Goal: Information Seeking & Learning: Check status

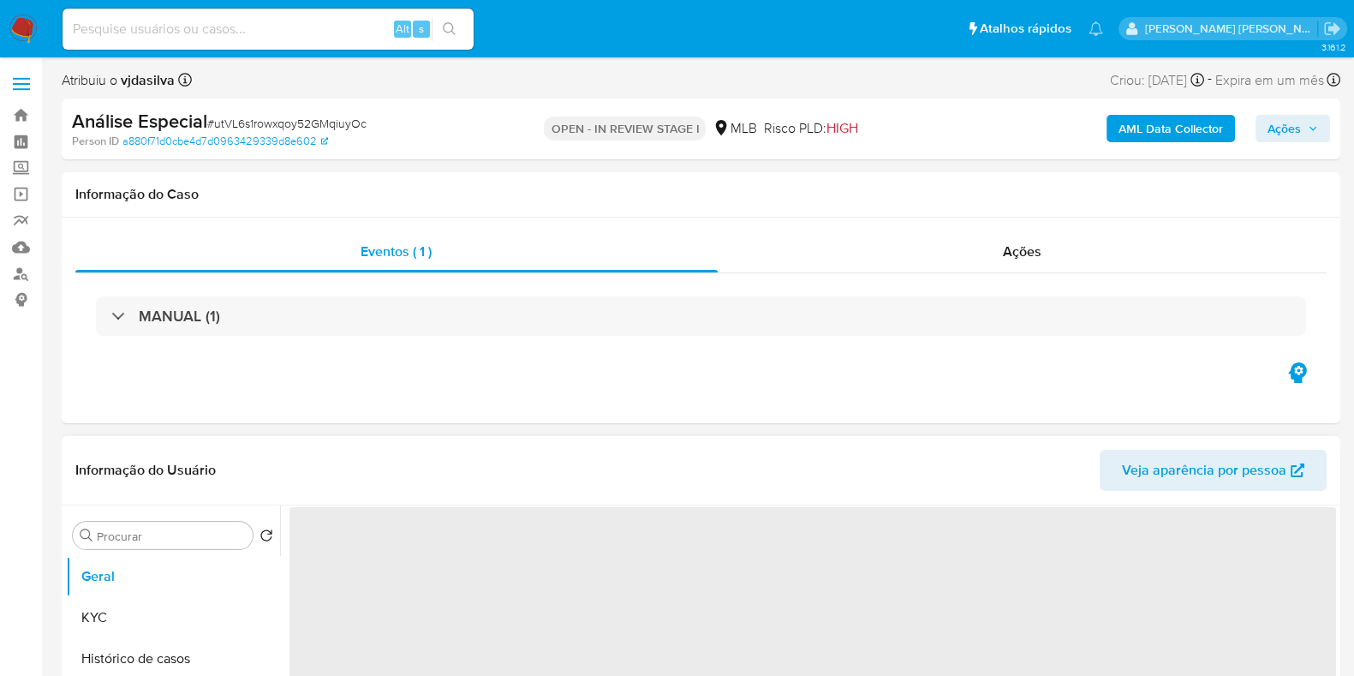
select select "10"
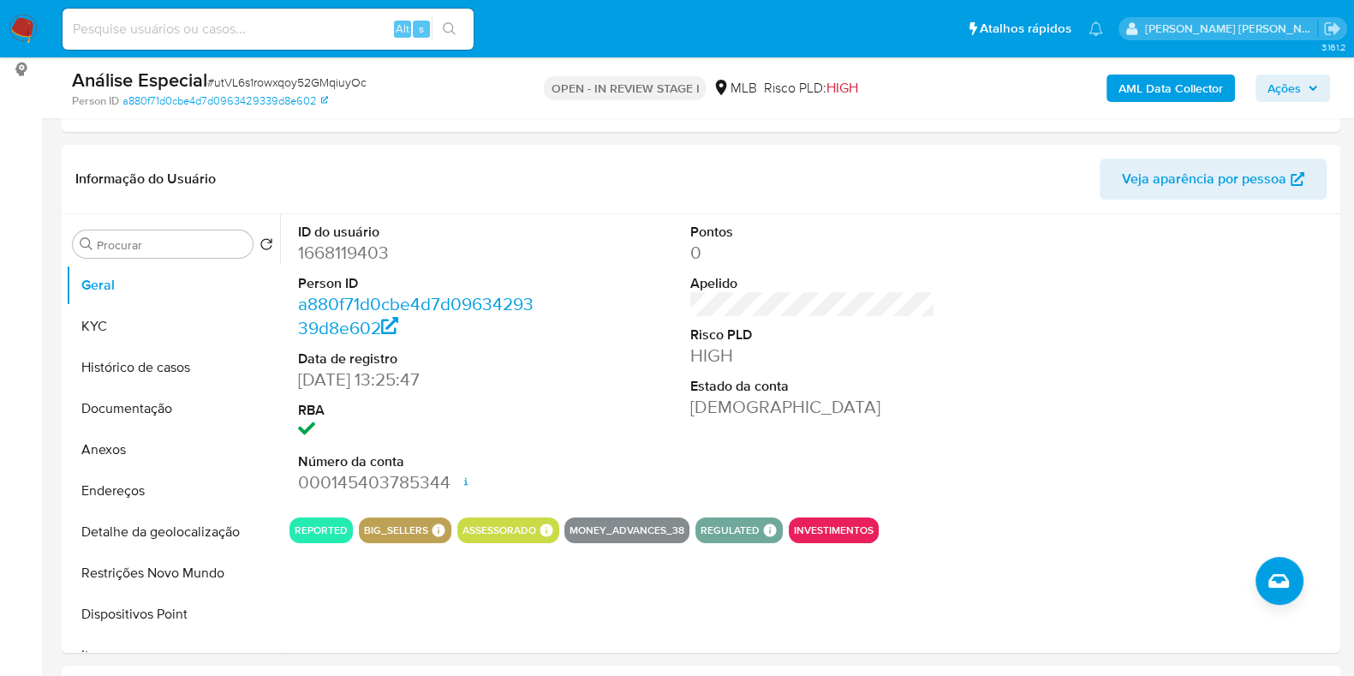
scroll to position [254, 0]
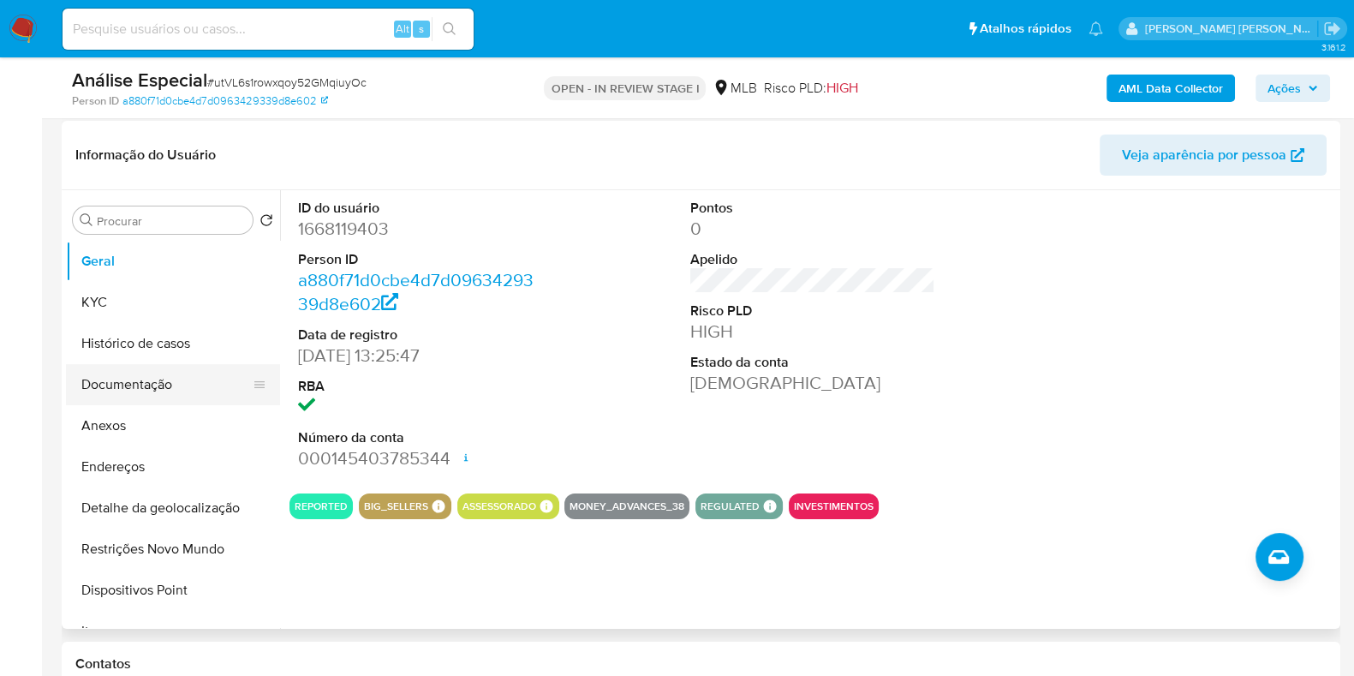
click at [167, 375] on button "Documentação" at bounding box center [166, 384] width 200 height 41
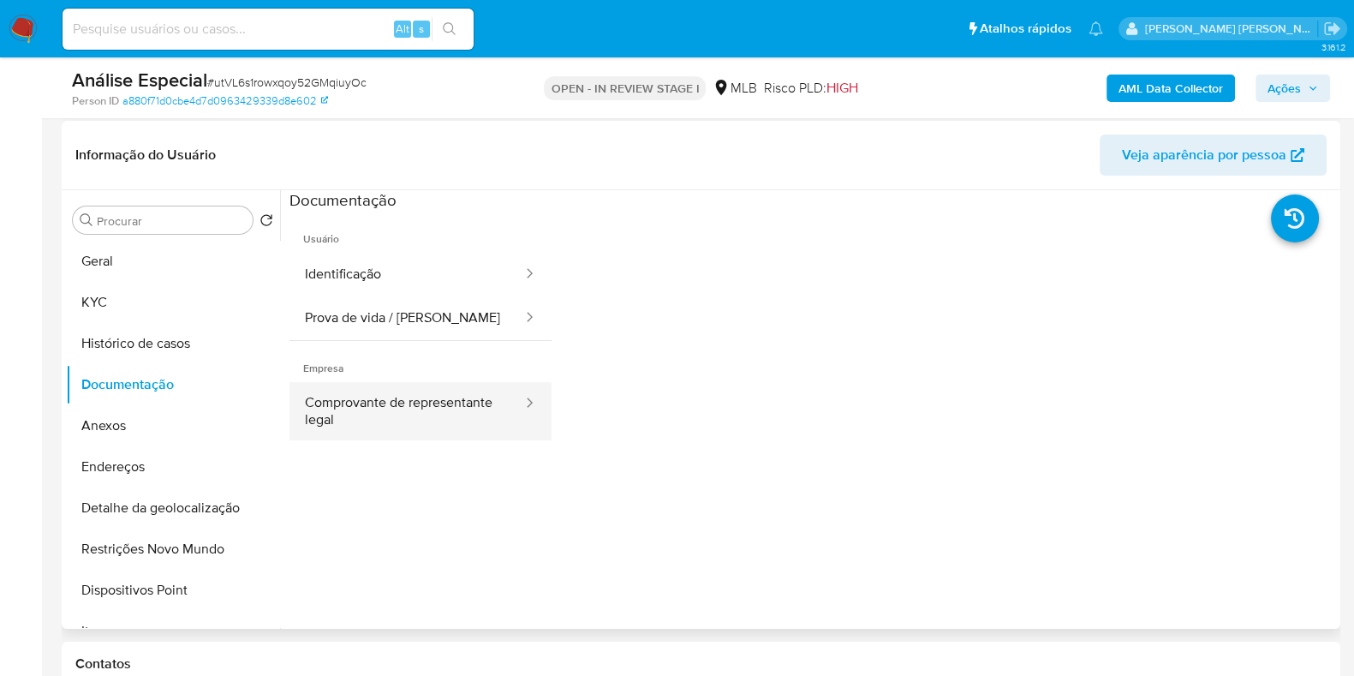
click at [440, 389] on button "Comprovante de representante legal" at bounding box center [406, 411] width 235 height 58
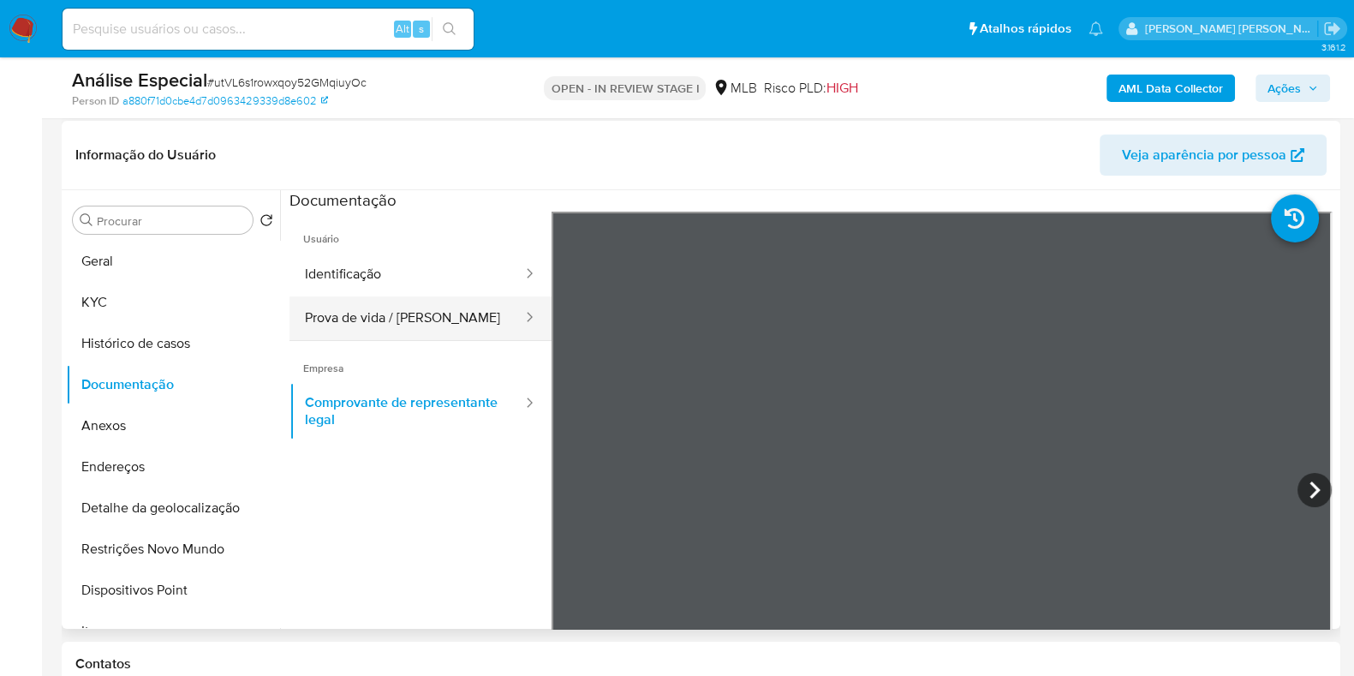
click at [445, 325] on button "Prova de vida / Selfie" at bounding box center [406, 318] width 235 height 44
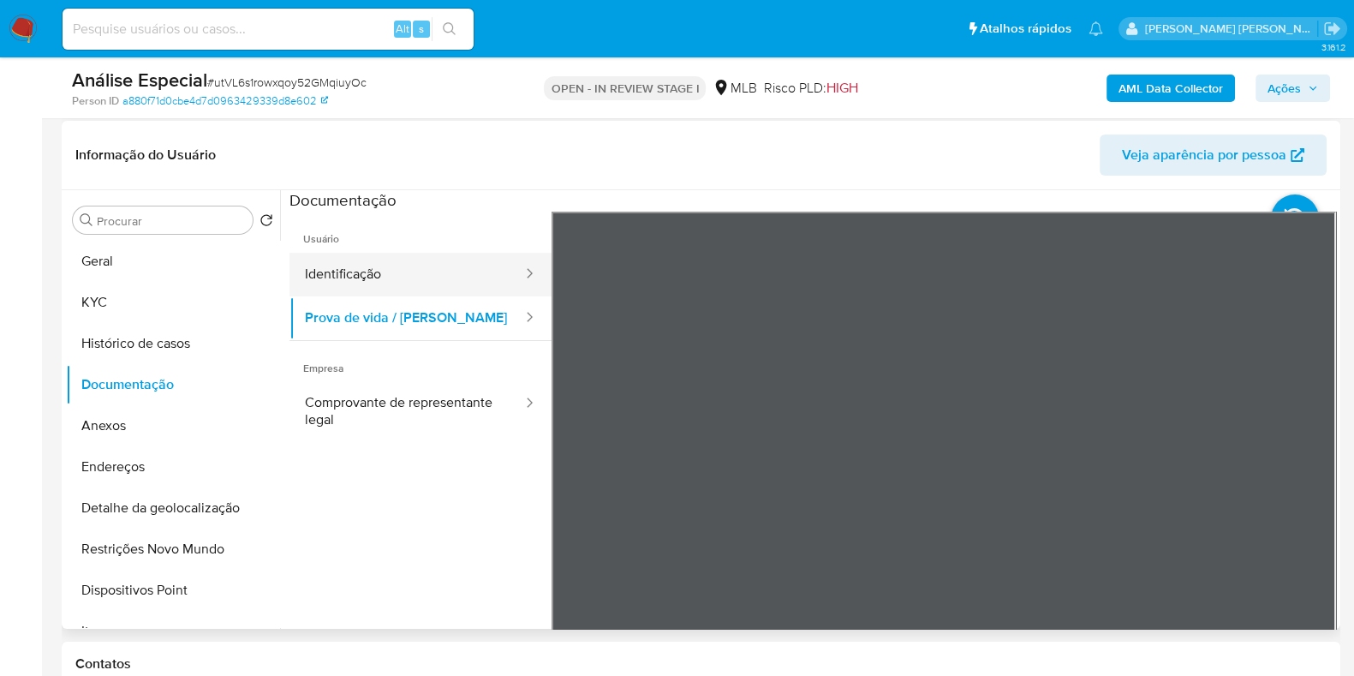
click at [419, 259] on button "Identificação" at bounding box center [406, 275] width 235 height 44
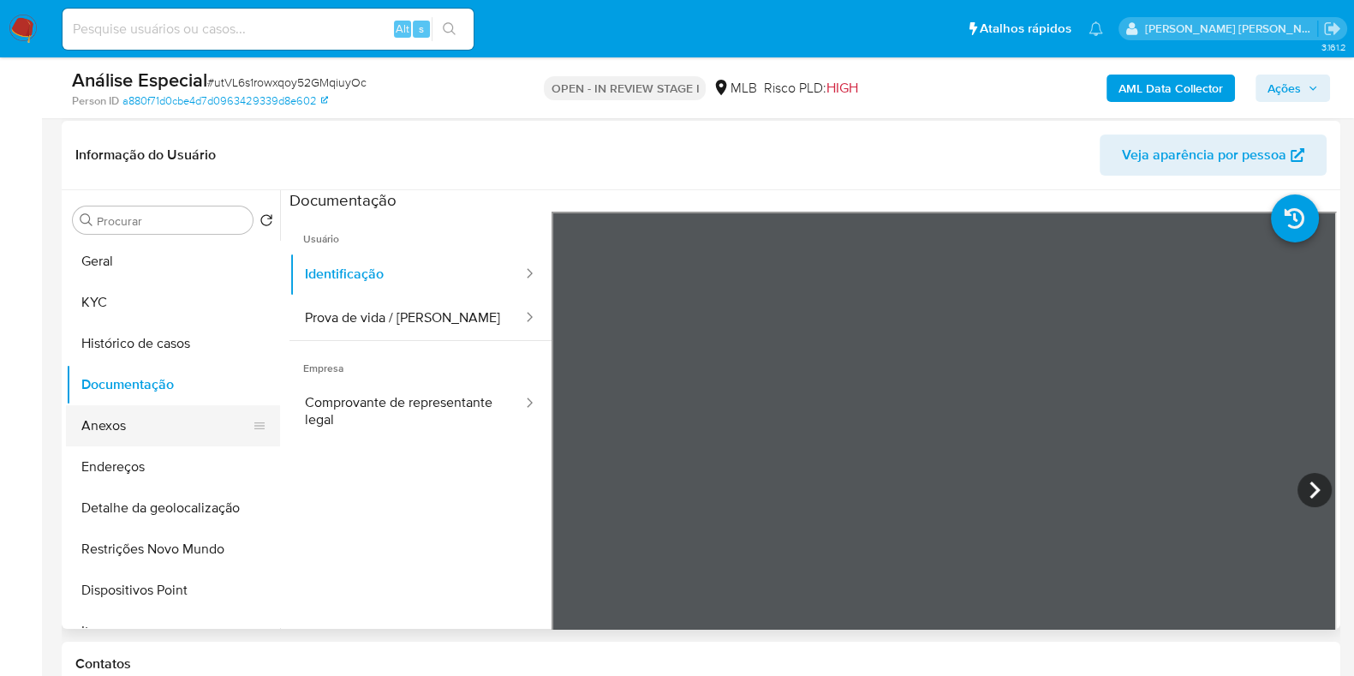
click at [167, 421] on button "Anexos" at bounding box center [166, 425] width 200 height 41
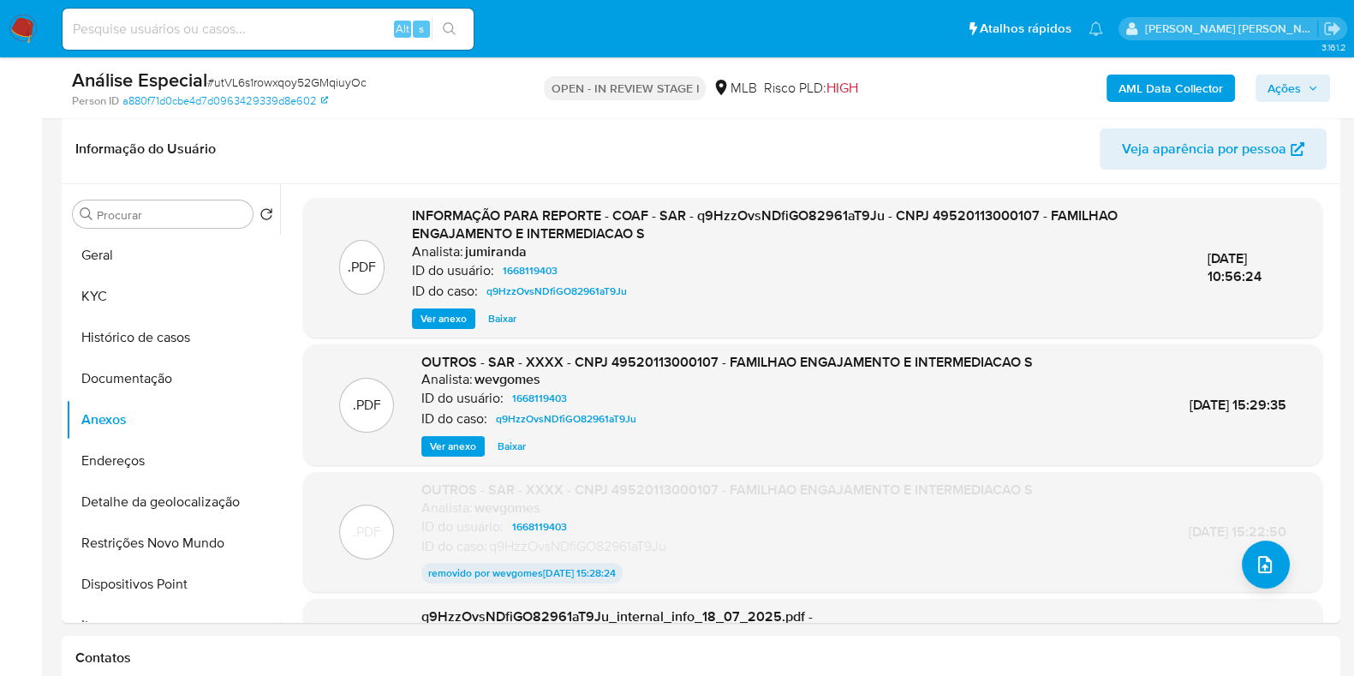
scroll to position [264, 0]
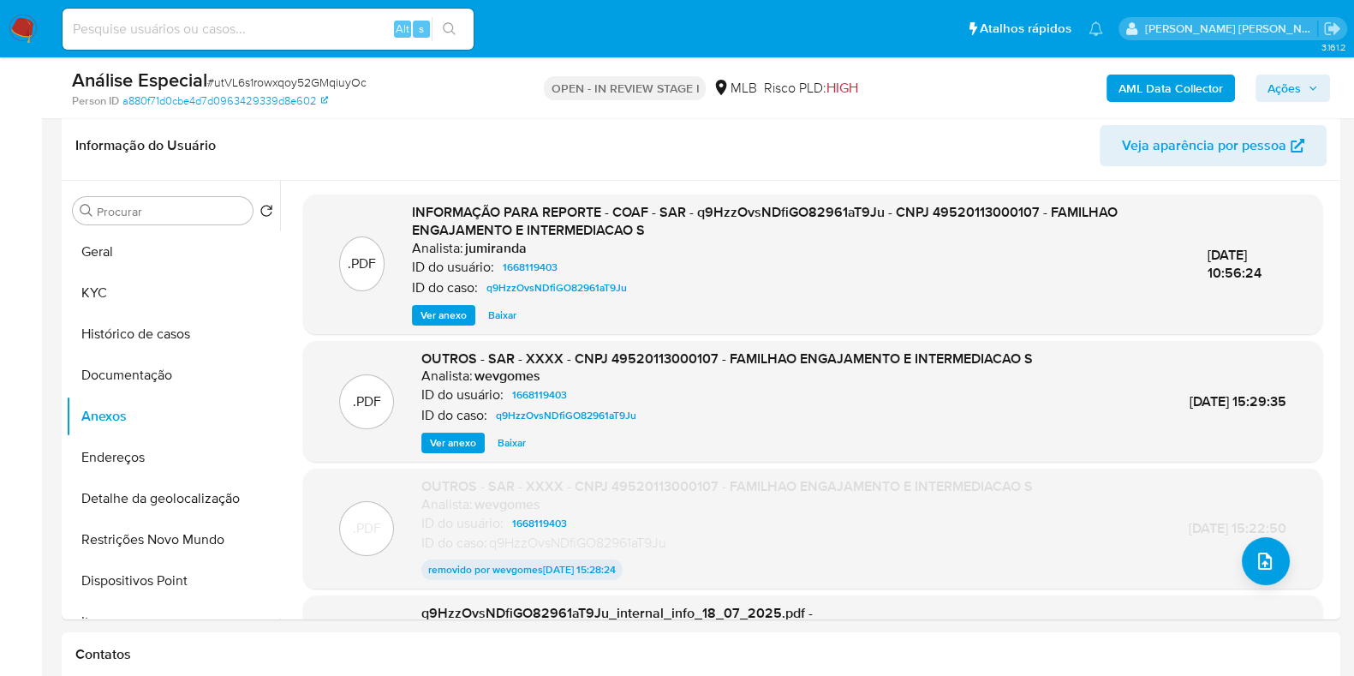
click at [1165, 95] on b "AML Data Collector" at bounding box center [1170, 87] width 104 height 27
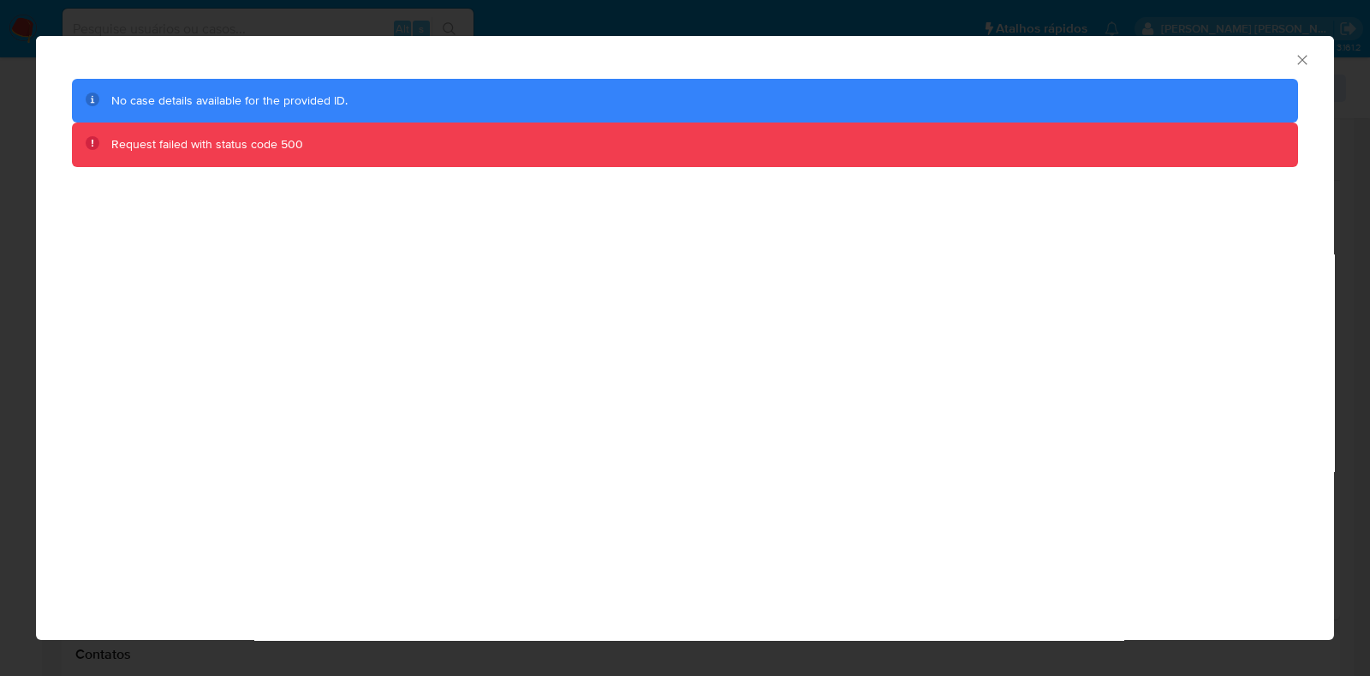
click at [1306, 57] on icon "Fechar a janela" at bounding box center [1302, 59] width 17 height 17
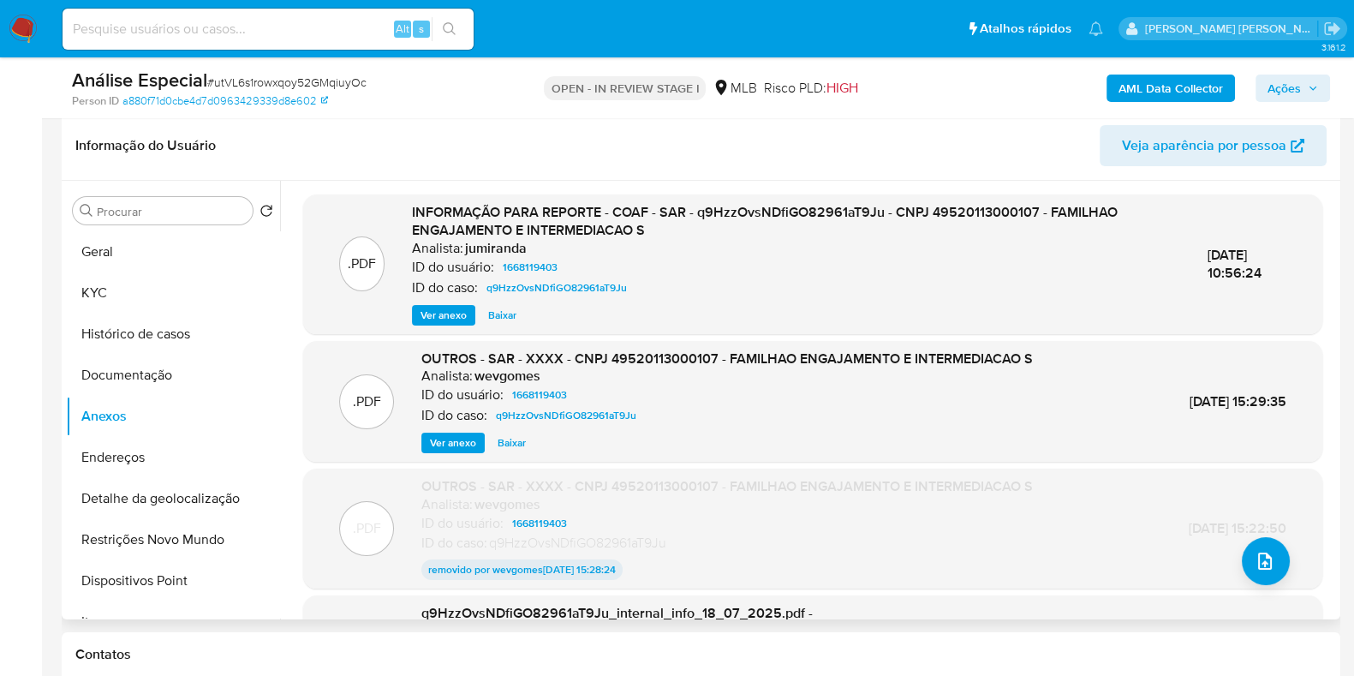
drag, startPoint x: 1328, startPoint y: 237, endPoint x: 1336, endPoint y: 335, distance: 97.9
click at [1336, 335] on div "Procurar Retornar ao pedido padrão Geral KYC Histórico de casos Documentação An…" at bounding box center [701, 400] width 1278 height 438
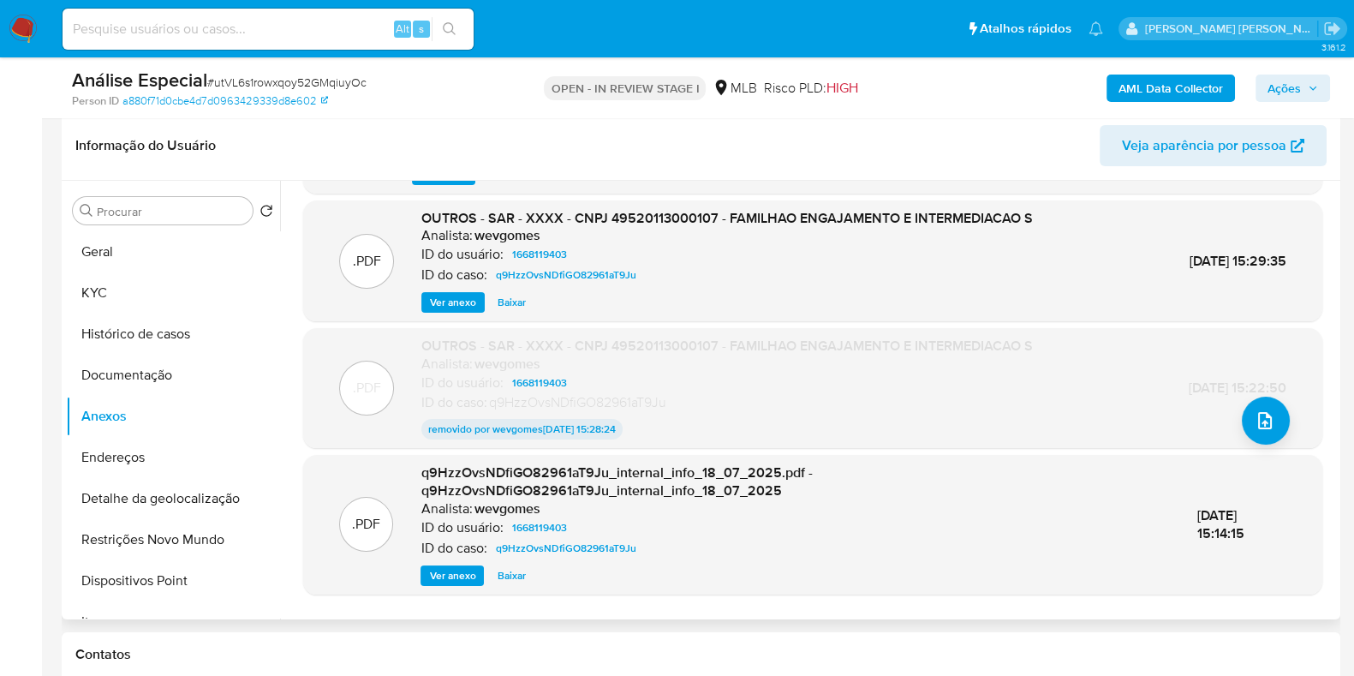
scroll to position [179, 0]
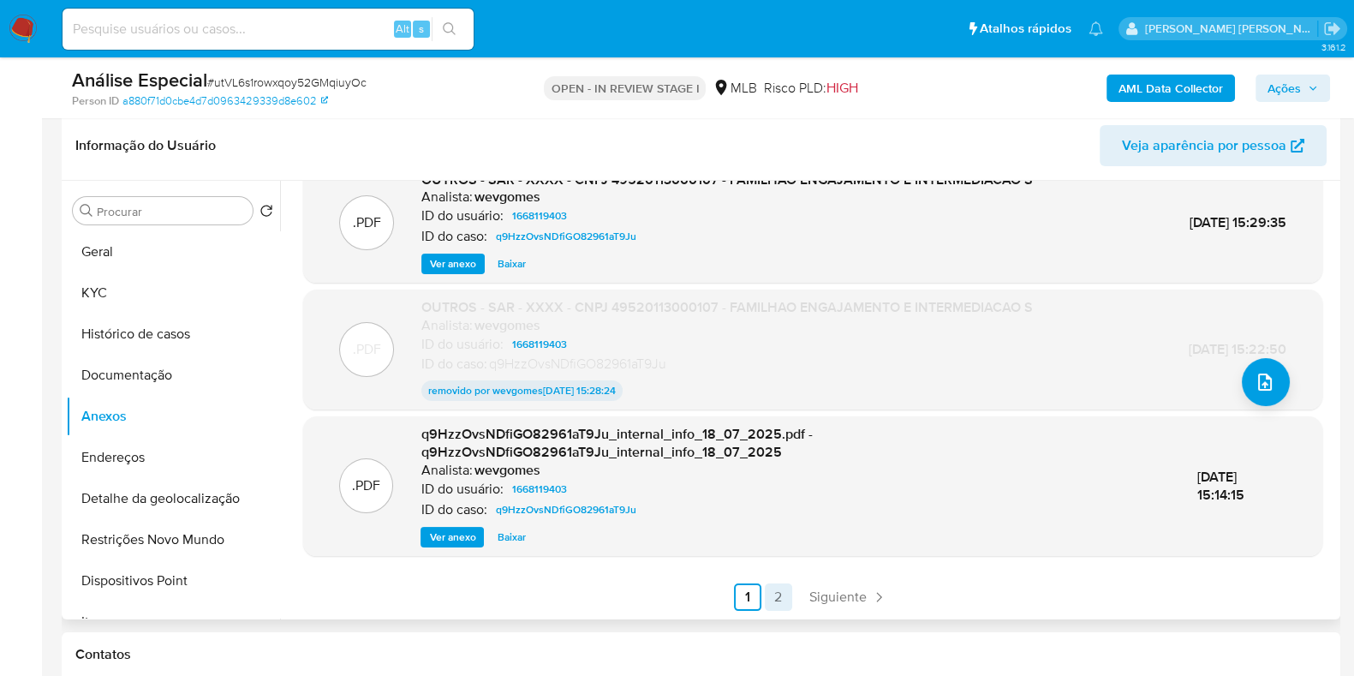
click at [781, 599] on link "2" at bounding box center [778, 596] width 27 height 27
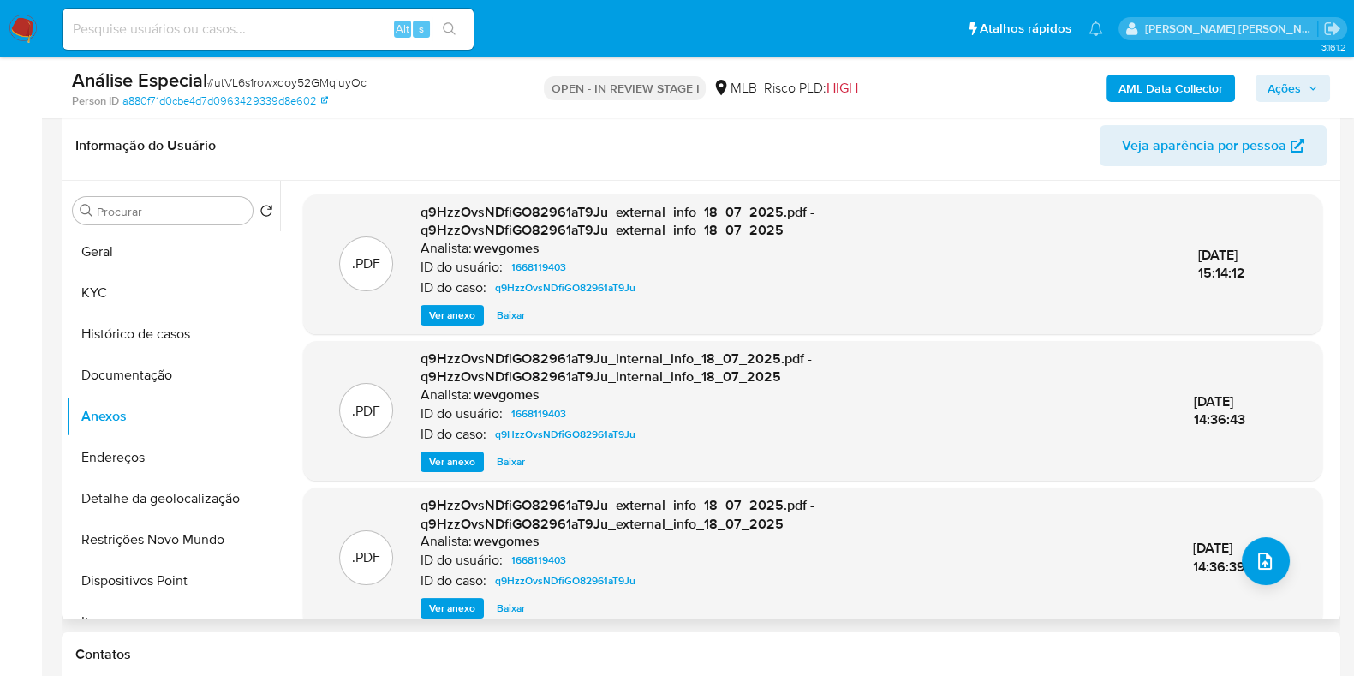
drag, startPoint x: 1328, startPoint y: 352, endPoint x: 1330, endPoint y: 378, distance: 26.6
click at [1330, 378] on div ".PDF q9HzzOvsNDfiGO82961aT9Ju_external_info_18_07_2025.pdf - q9HzzOvsNDfiGO8296…" at bounding box center [808, 400] width 1056 height 438
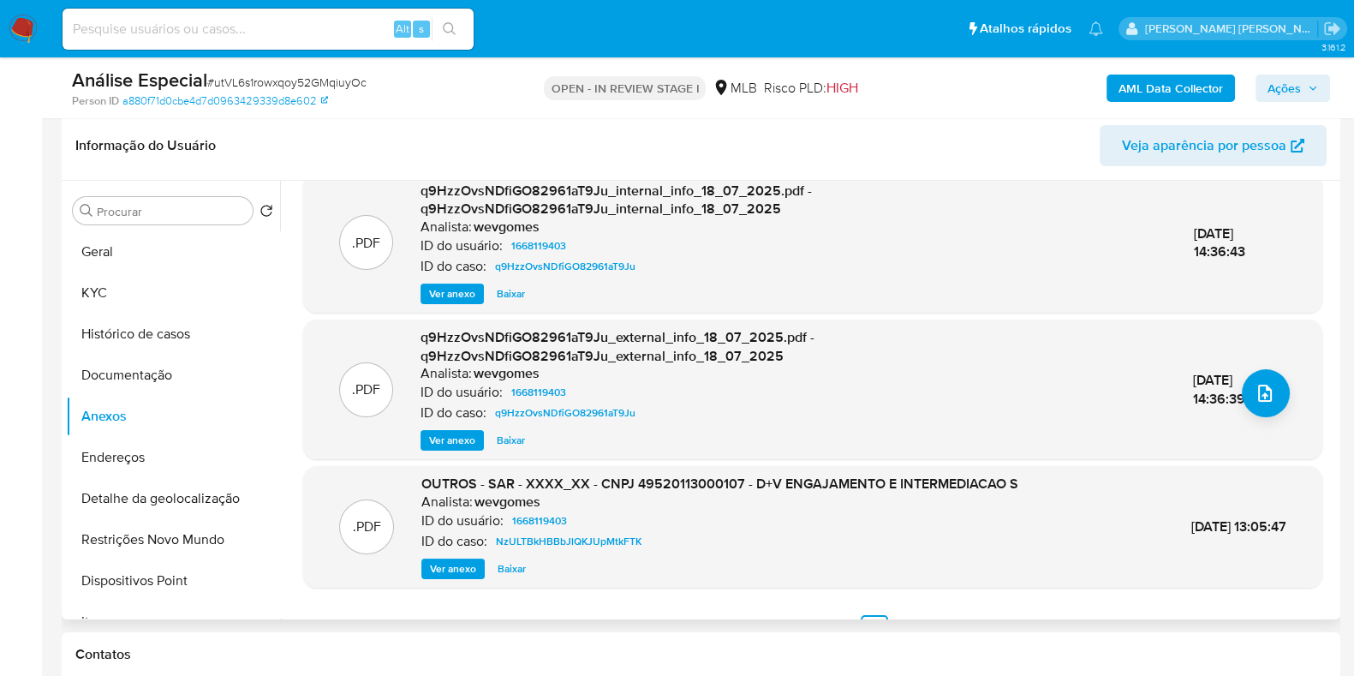
scroll to position [200, 0]
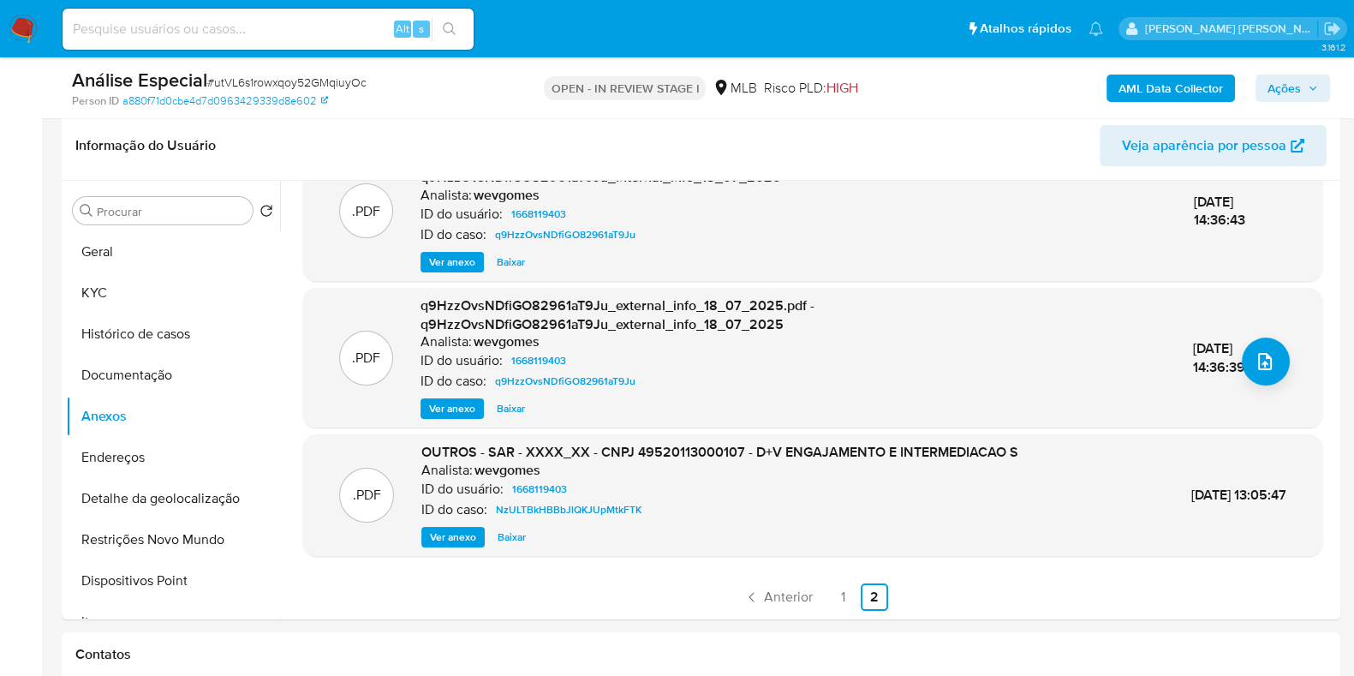
click at [454, 540] on span "Ver anexo" at bounding box center [453, 536] width 46 height 17
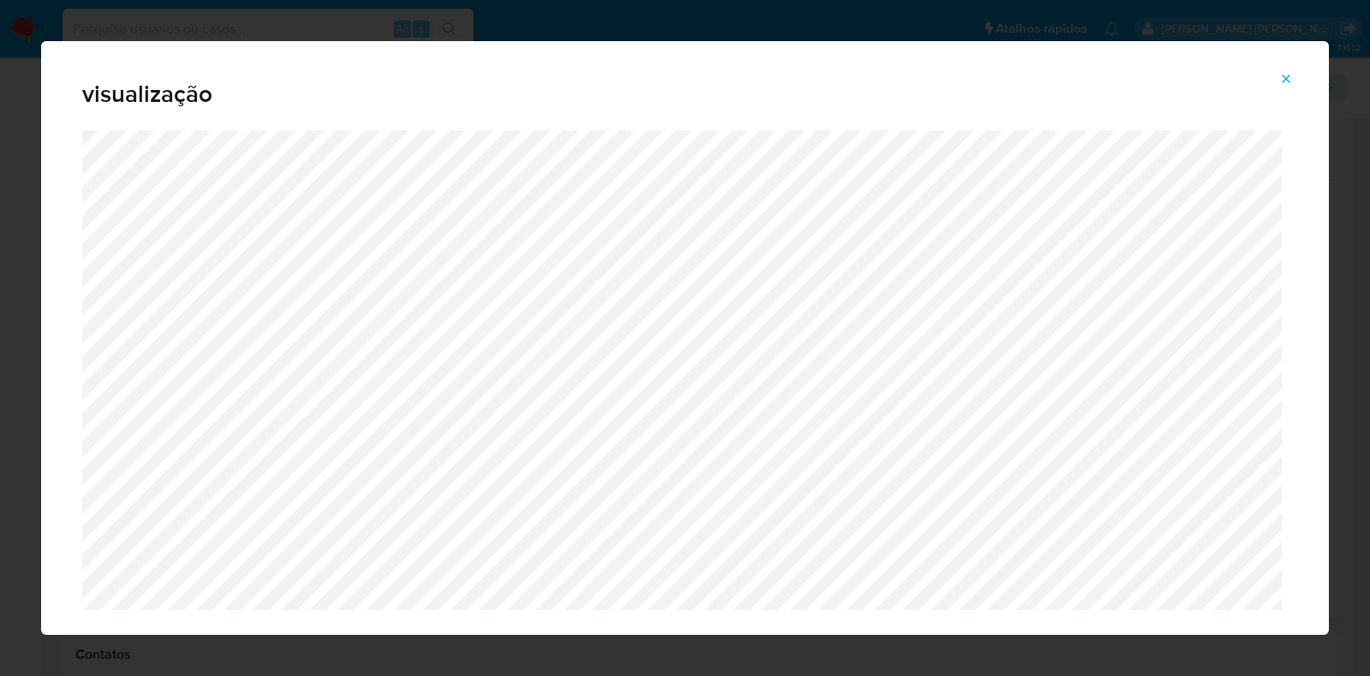
click at [1293, 82] on icon "Attachment preview" at bounding box center [1286, 79] width 14 height 14
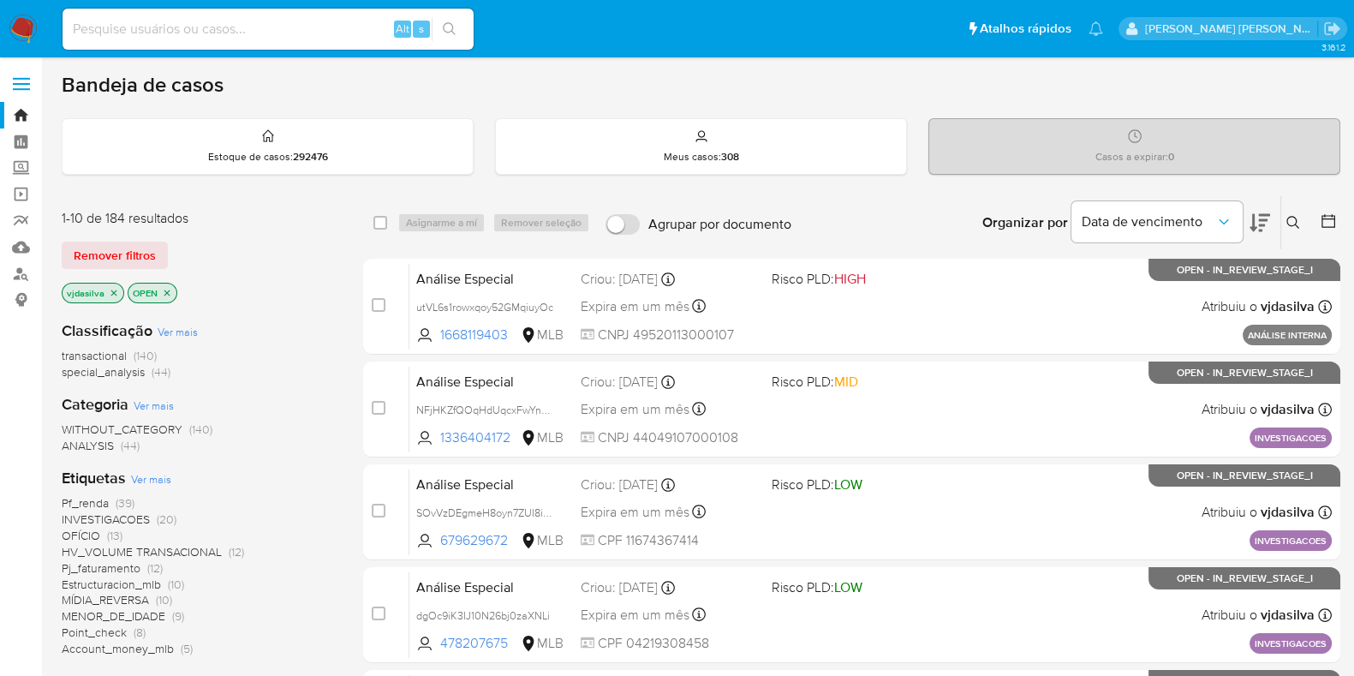
click at [156, 477] on span "Ver mais" at bounding box center [151, 478] width 40 height 15
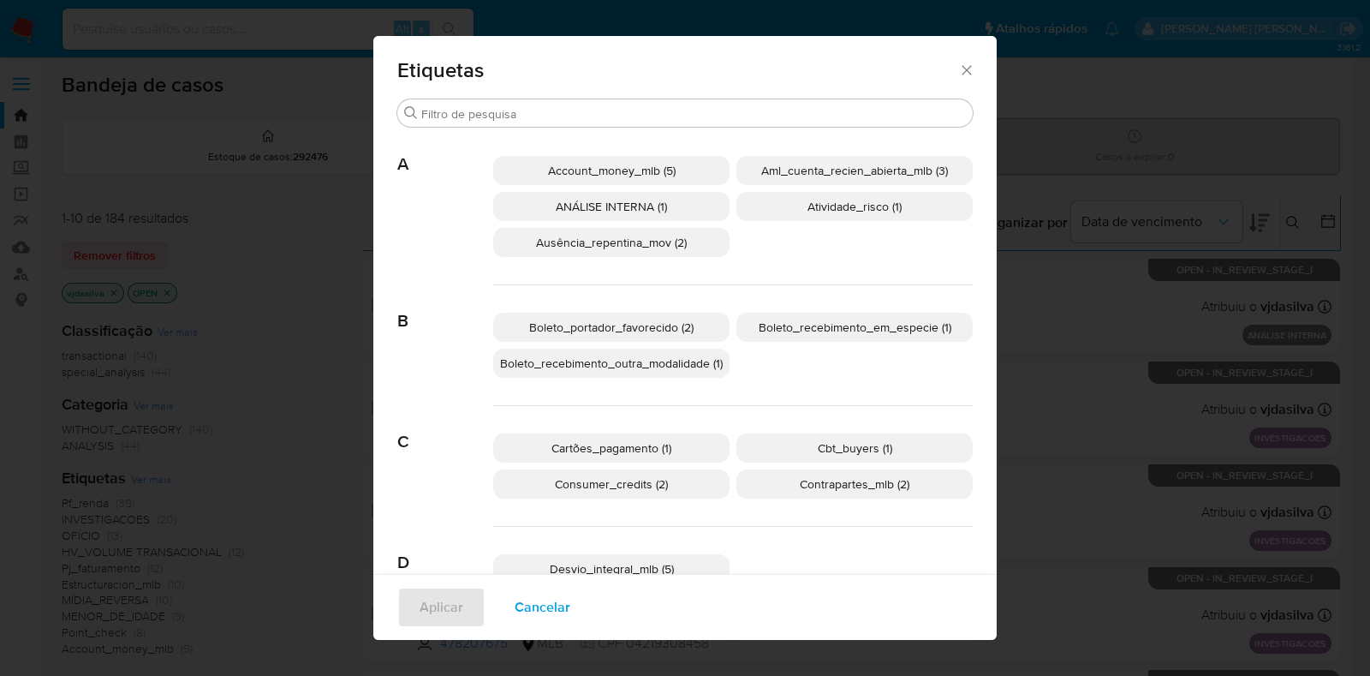
click at [958, 69] on icon "Fechar" at bounding box center [966, 70] width 17 height 17
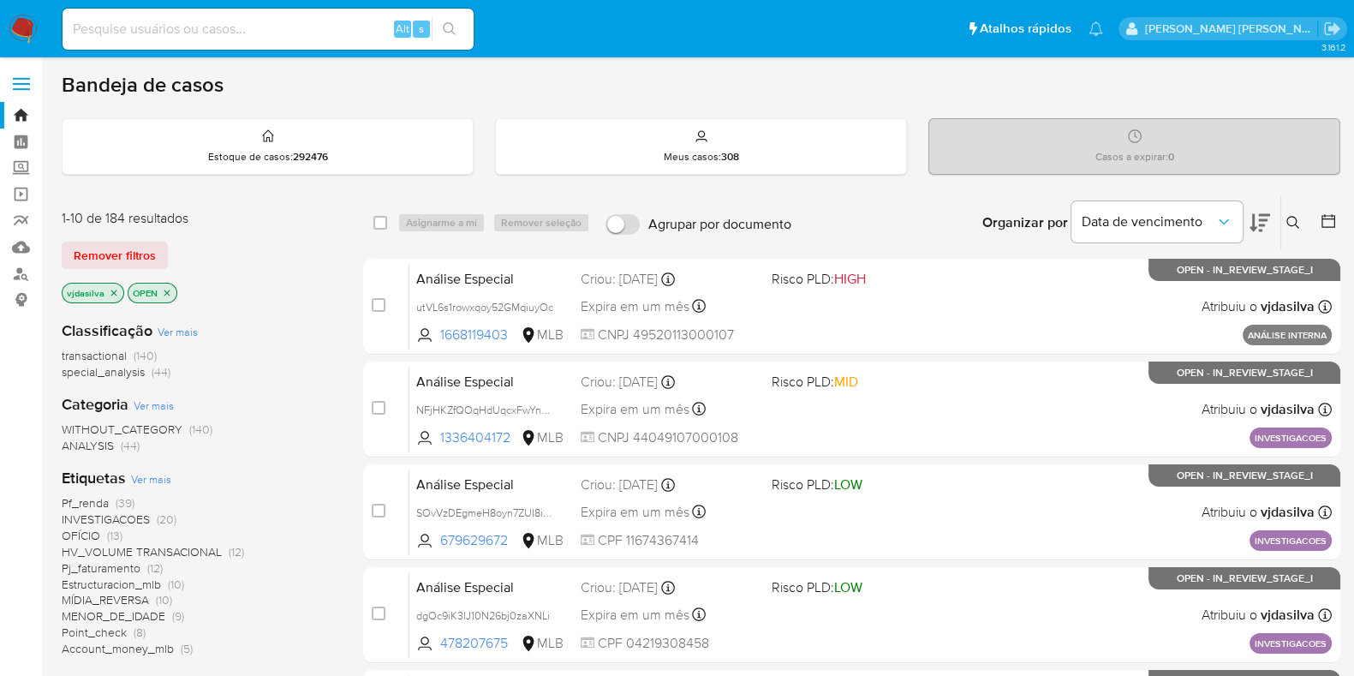
click at [176, 548] on span "HV_VOLUME TRANSACIONAL" at bounding box center [142, 551] width 160 height 17
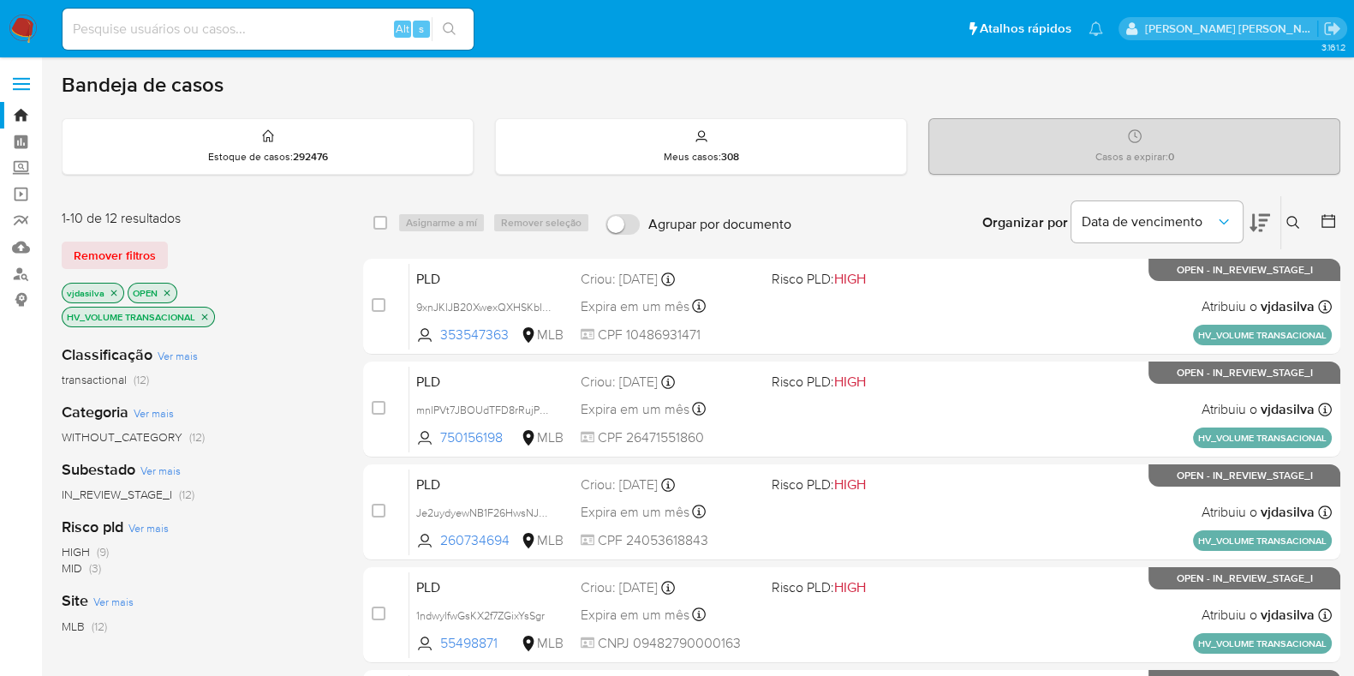
click at [1267, 214] on icon at bounding box center [1259, 223] width 21 height 18
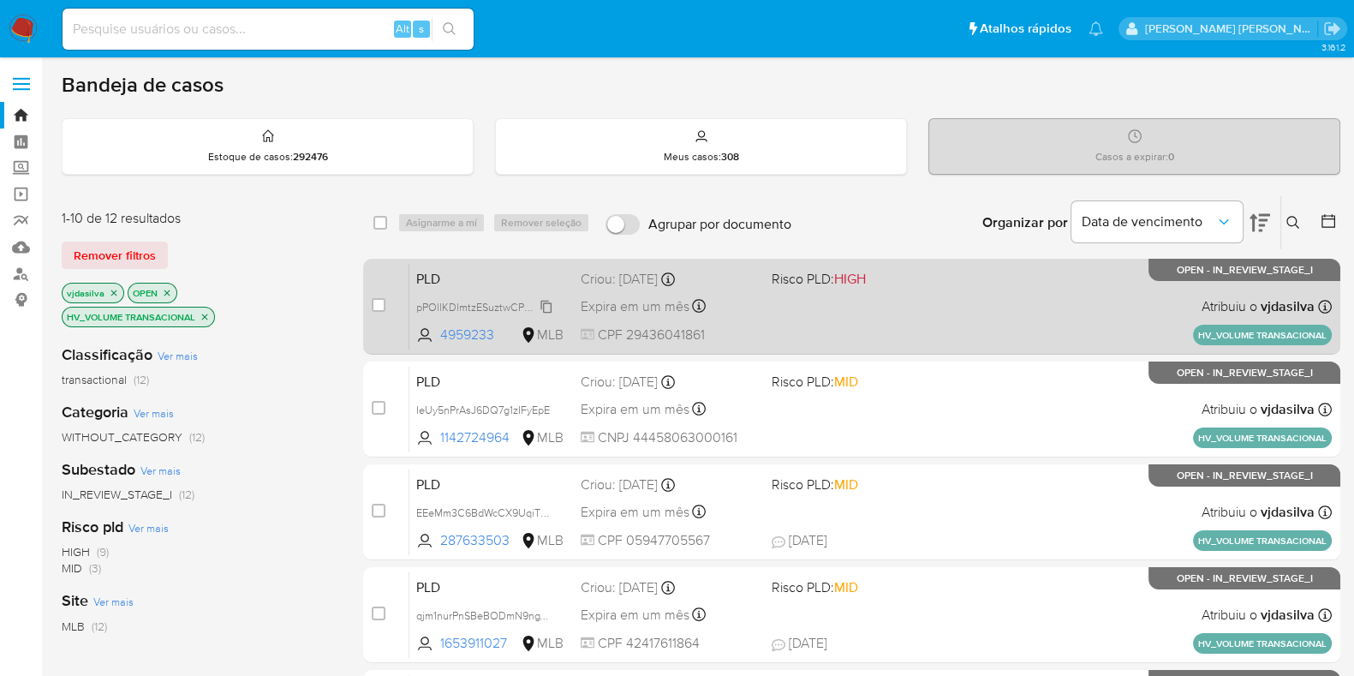
click at [548, 307] on span "pPOllKDlmtzESuztwCPQkaAl" at bounding box center [484, 305] width 137 height 19
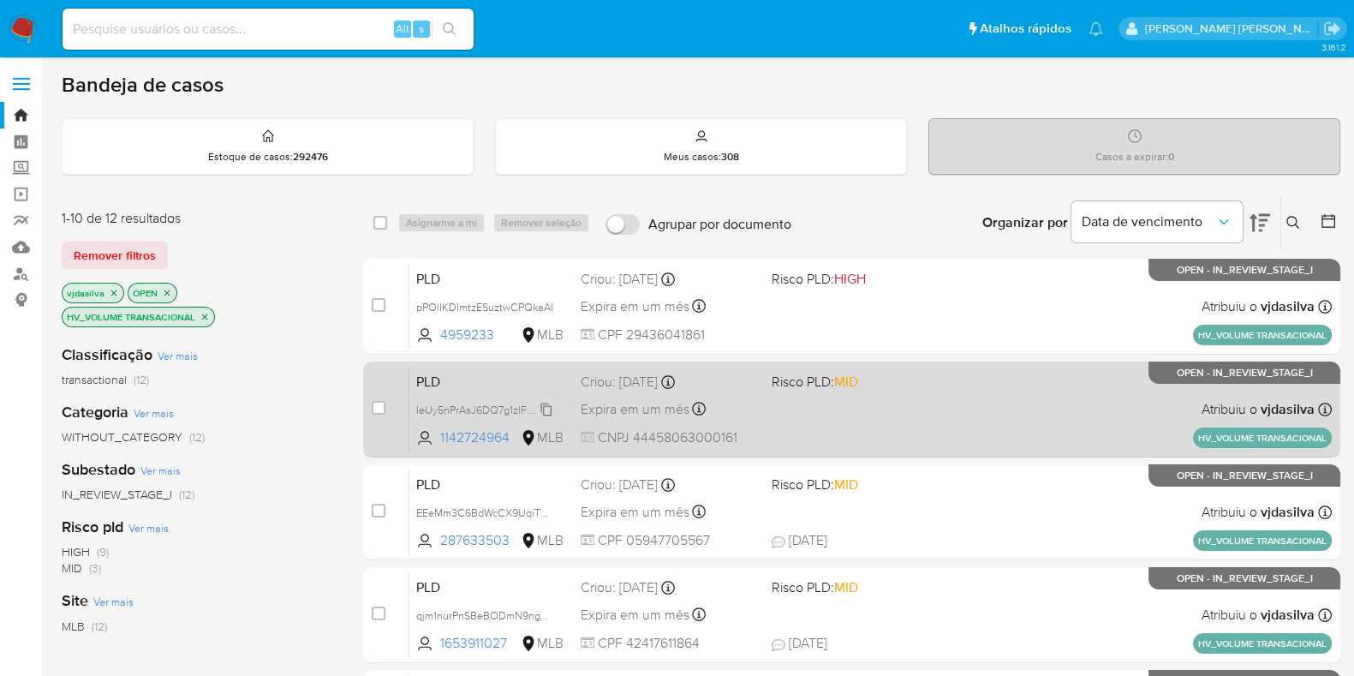
click at [546, 413] on span "IeUy5nPrAsJ6DQ7g1zIFyEpE" at bounding box center [483, 408] width 134 height 19
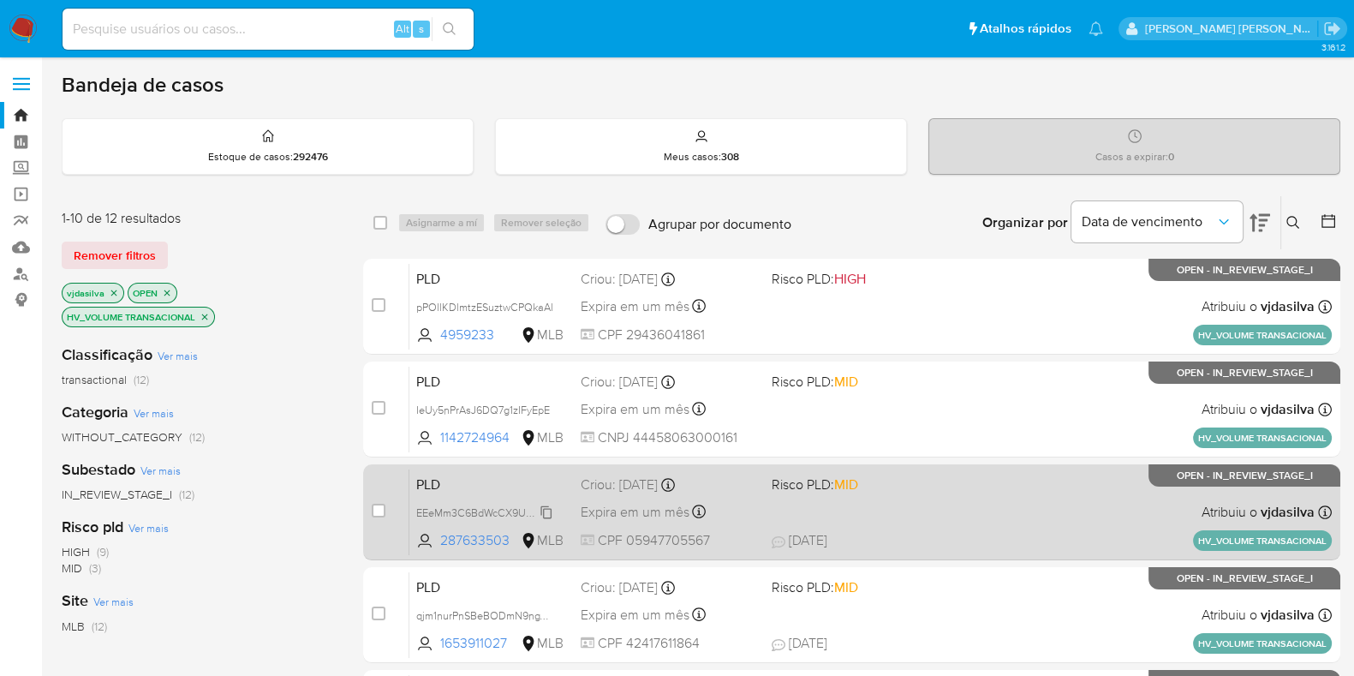
click at [551, 510] on span "EEeMm3C6BdWcCX9UqiTTgTjl" at bounding box center [488, 511] width 145 height 19
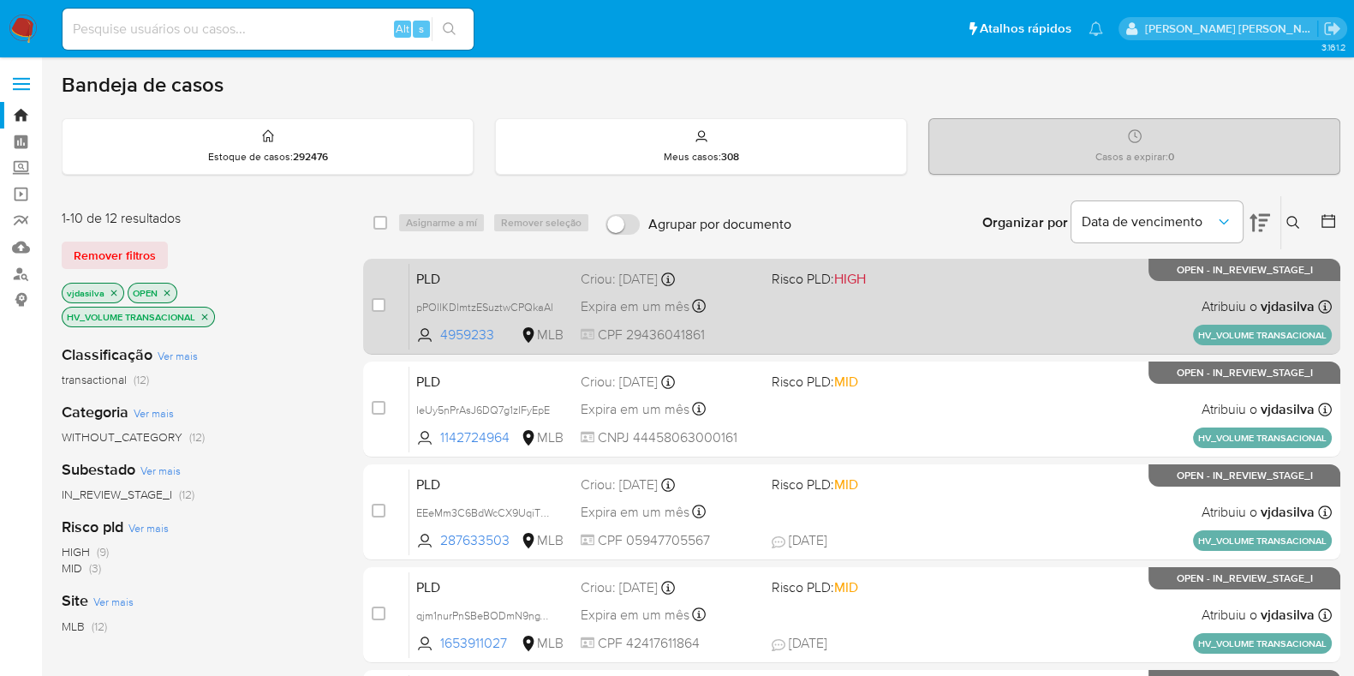
click at [1009, 272] on div "PLD pPOllKDlmtzESuztwCPQkaAl 4959233 MLB Risco PLD: HIGH Criou: 12/09/2025 Crio…" at bounding box center [870, 306] width 922 height 86
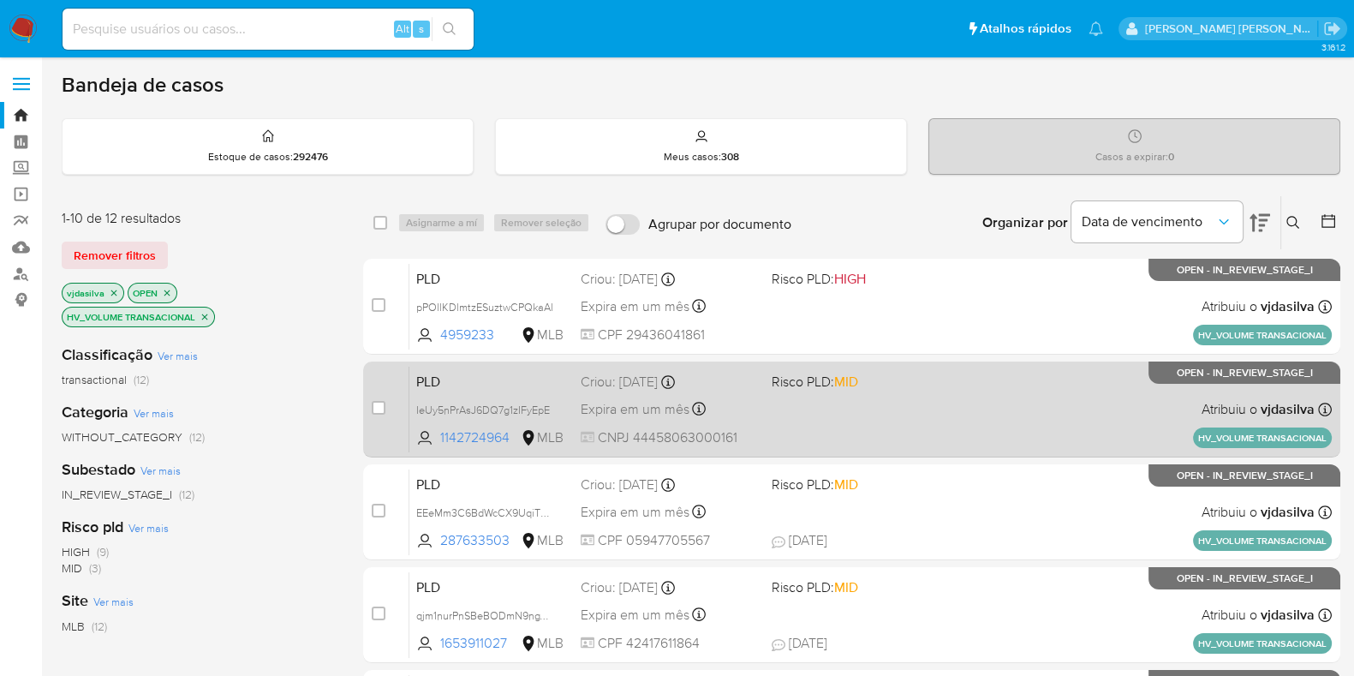
click at [956, 390] on div "PLD IeUy5nPrAsJ6DQ7g1zIFyEpE 1142724964 MLB Risco PLD: MID Criou: 12/09/2025 Cr…" at bounding box center [870, 409] width 922 height 86
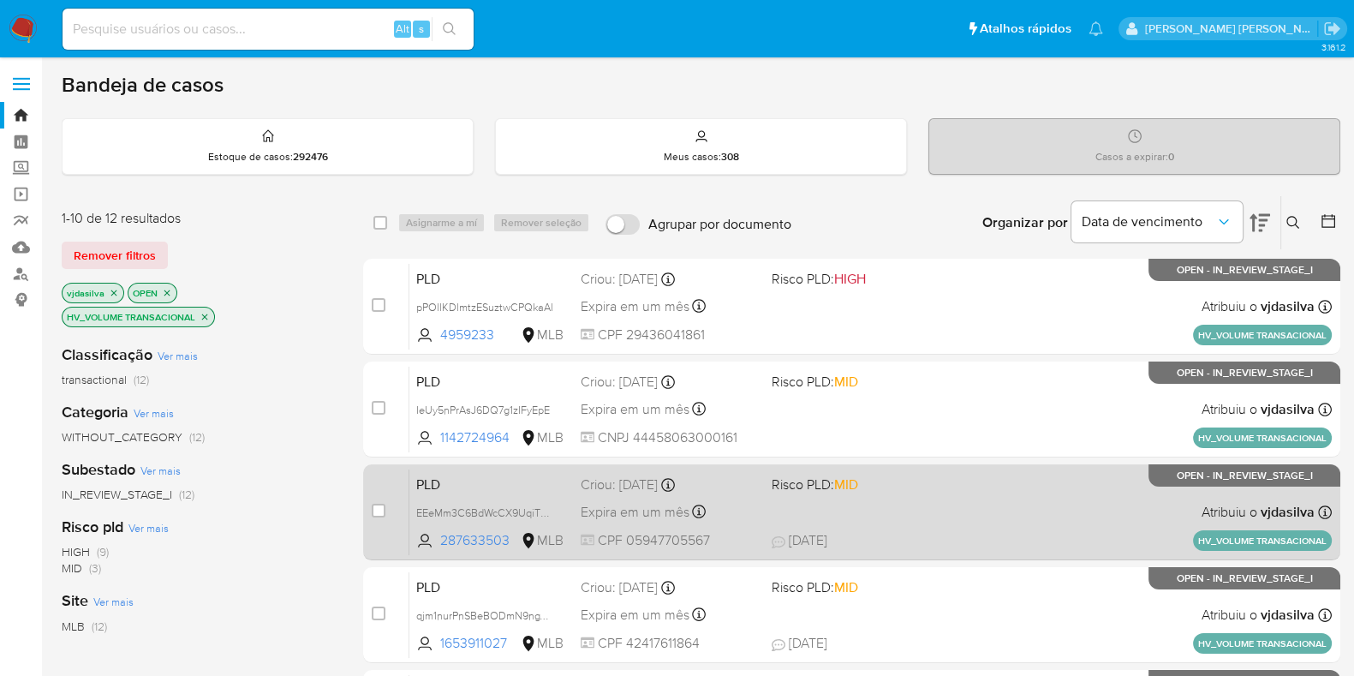
click at [945, 481] on span "Risco PLD: MID" at bounding box center [860, 483] width 177 height 22
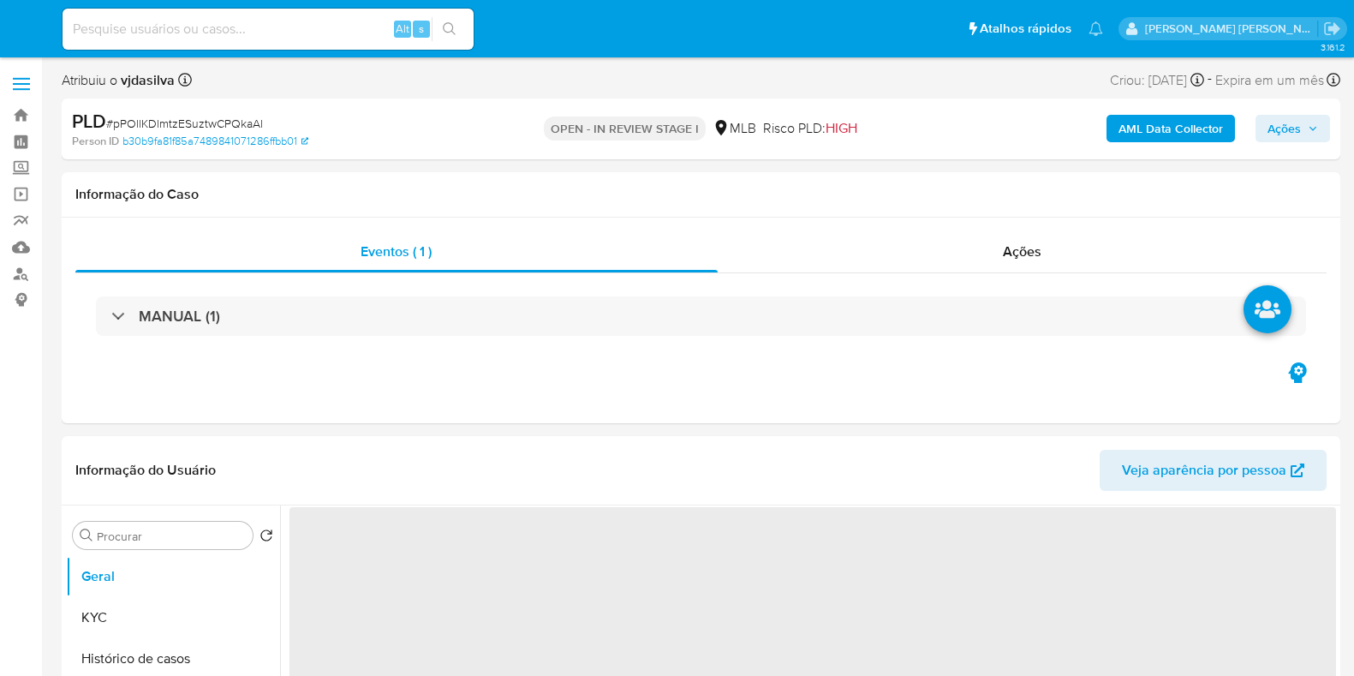
select select "10"
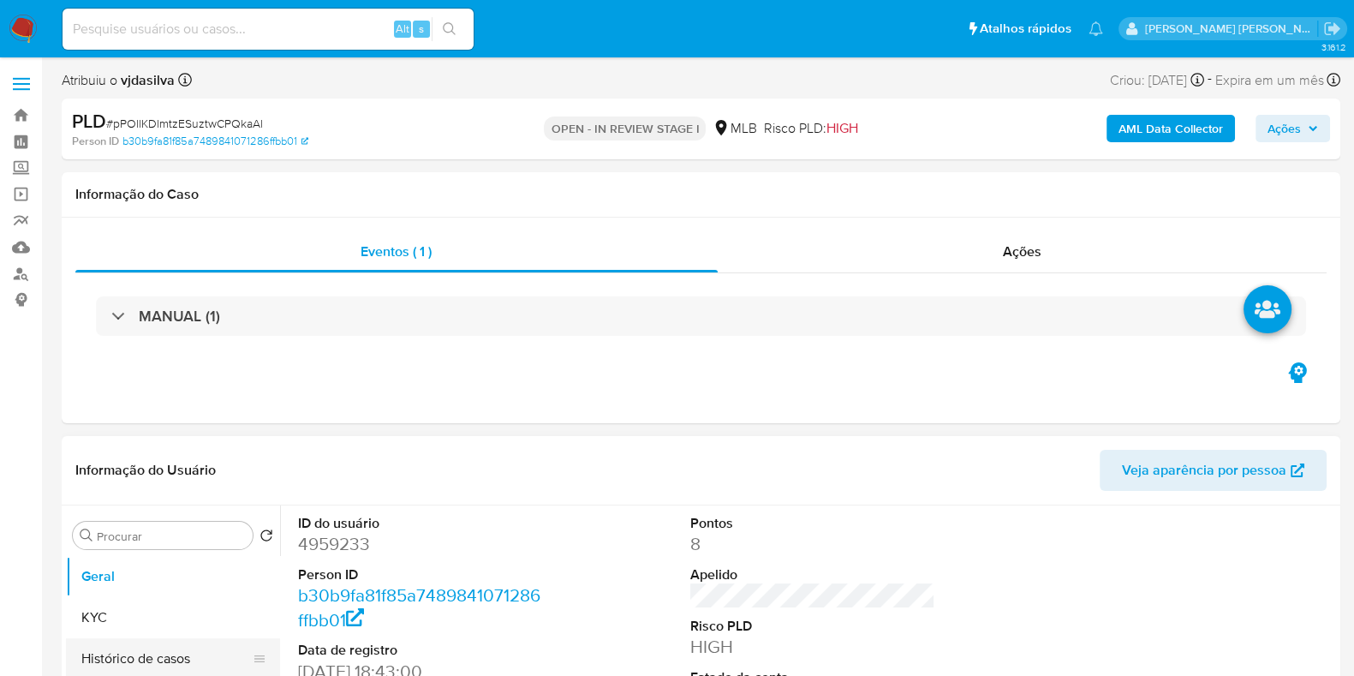
click at [226, 657] on button "Histórico de casos" at bounding box center [166, 658] width 200 height 41
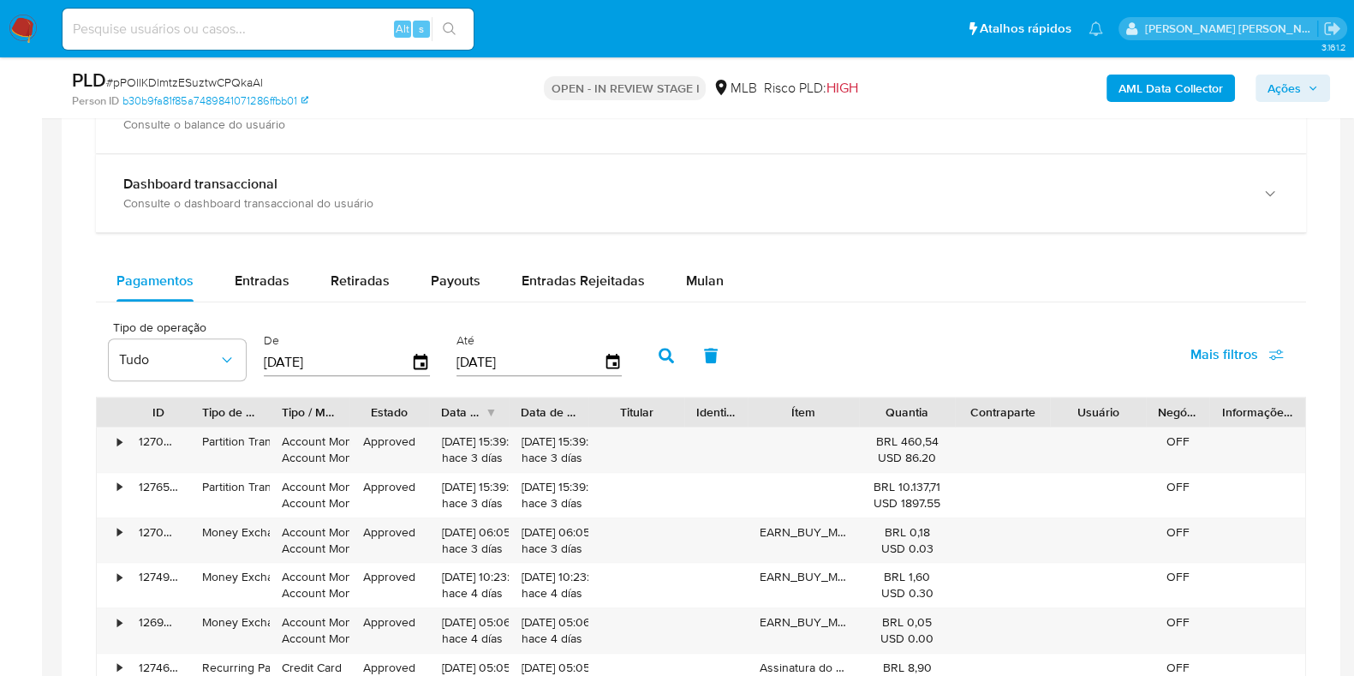
scroll to position [1318, 0]
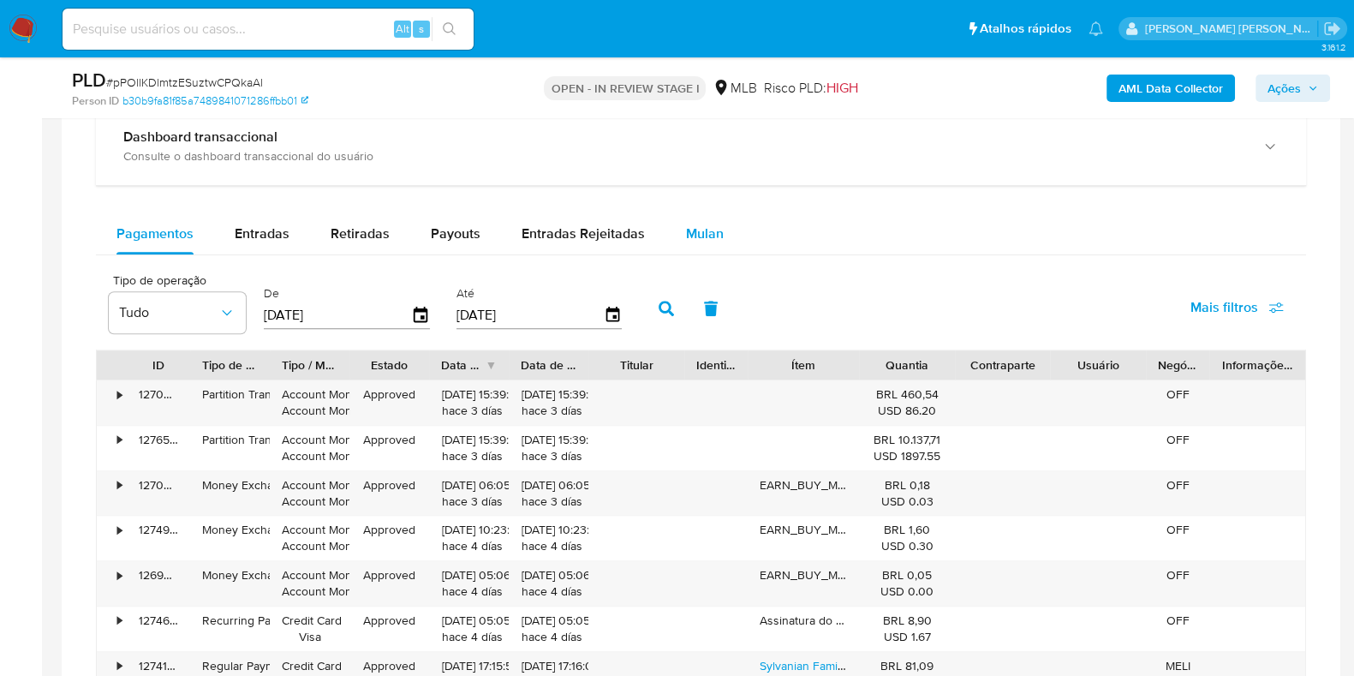
click at [676, 233] on button "Mulan" at bounding box center [704, 233] width 79 height 41
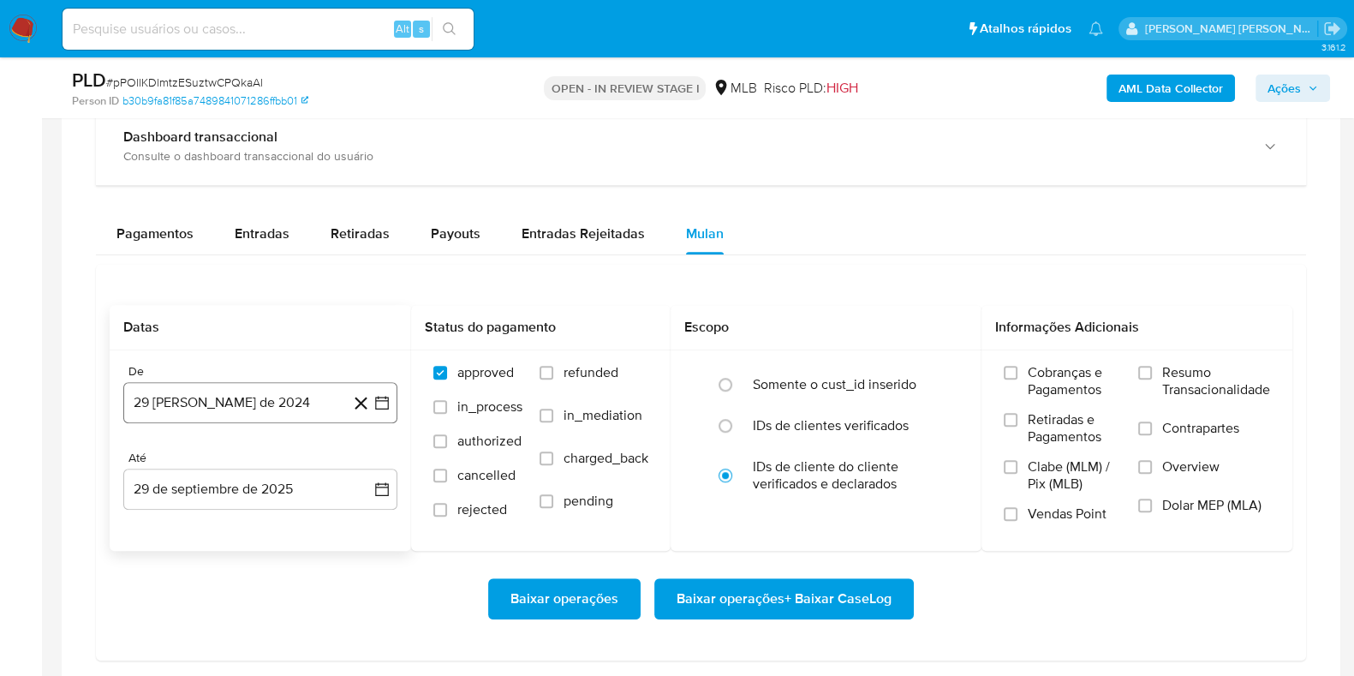
click at [229, 403] on button "29 [PERSON_NAME] de 2024" at bounding box center [260, 402] width 274 height 41
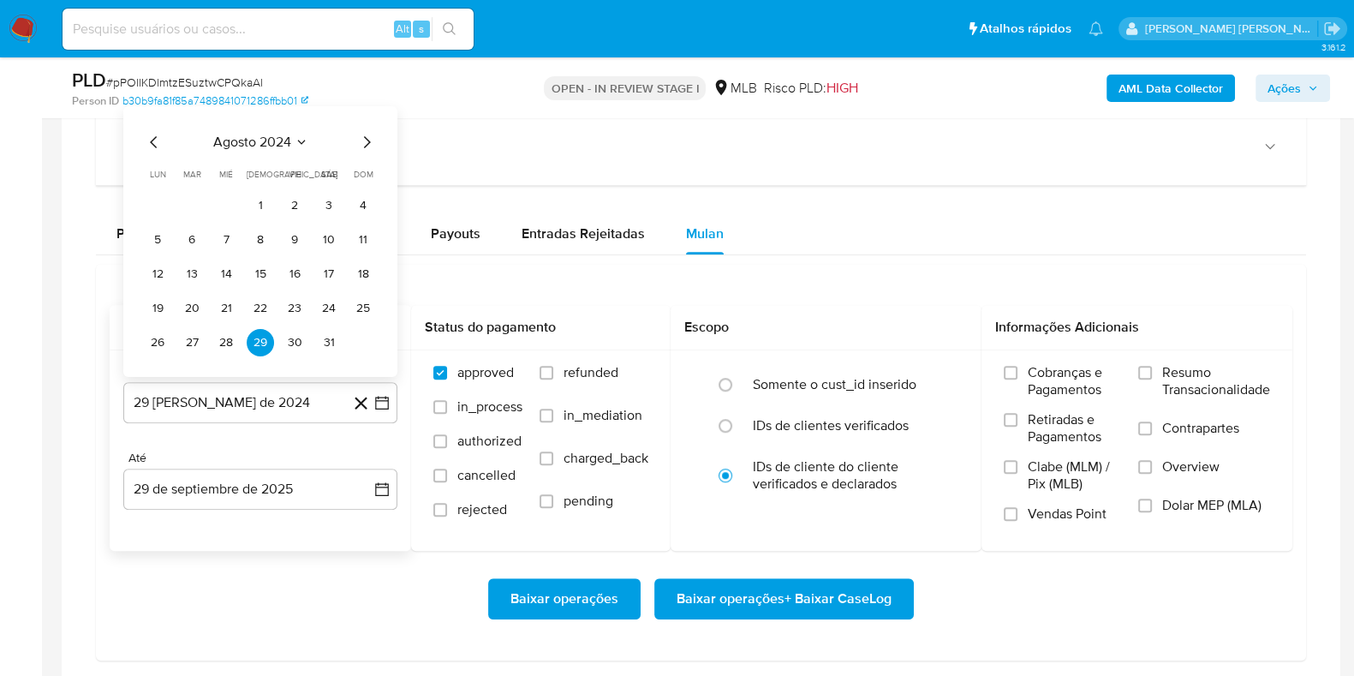
click at [236, 143] on span "agosto 2024" at bounding box center [252, 142] width 78 height 17
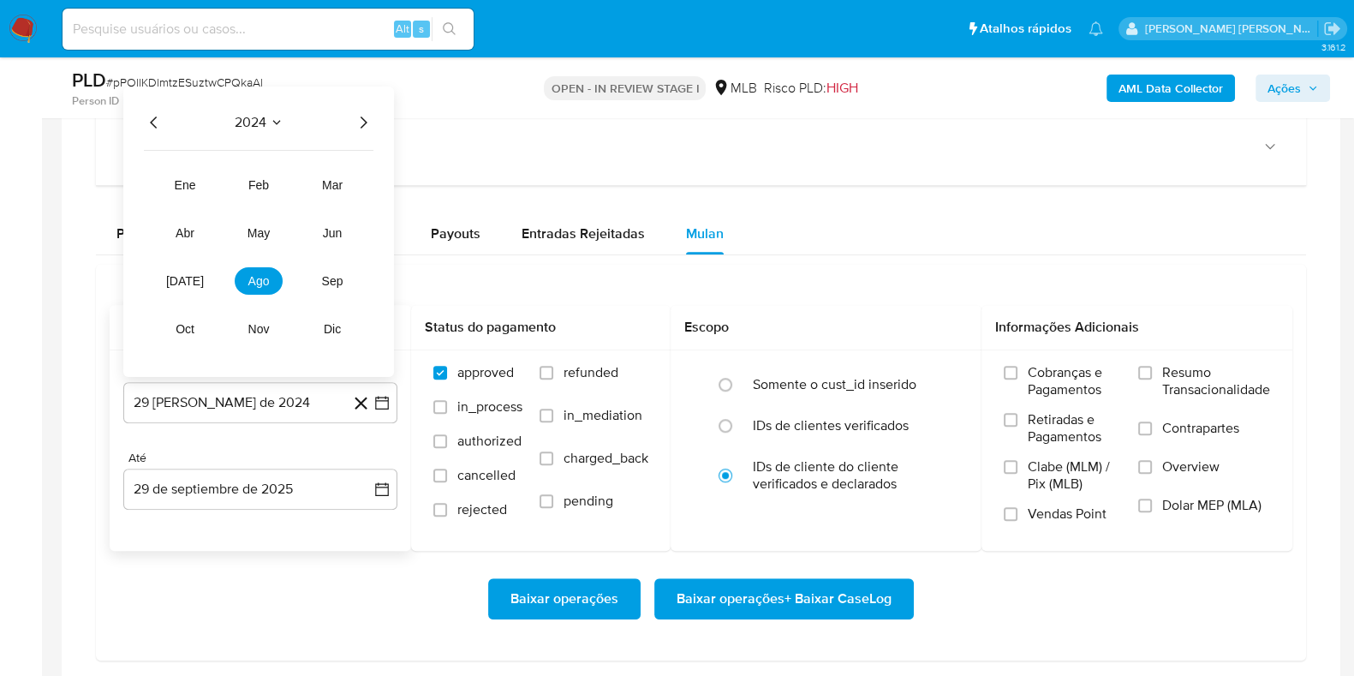
click at [357, 116] on icon "Año siguiente" at bounding box center [363, 122] width 21 height 21
click at [262, 276] on span "ago" at bounding box center [258, 281] width 21 height 14
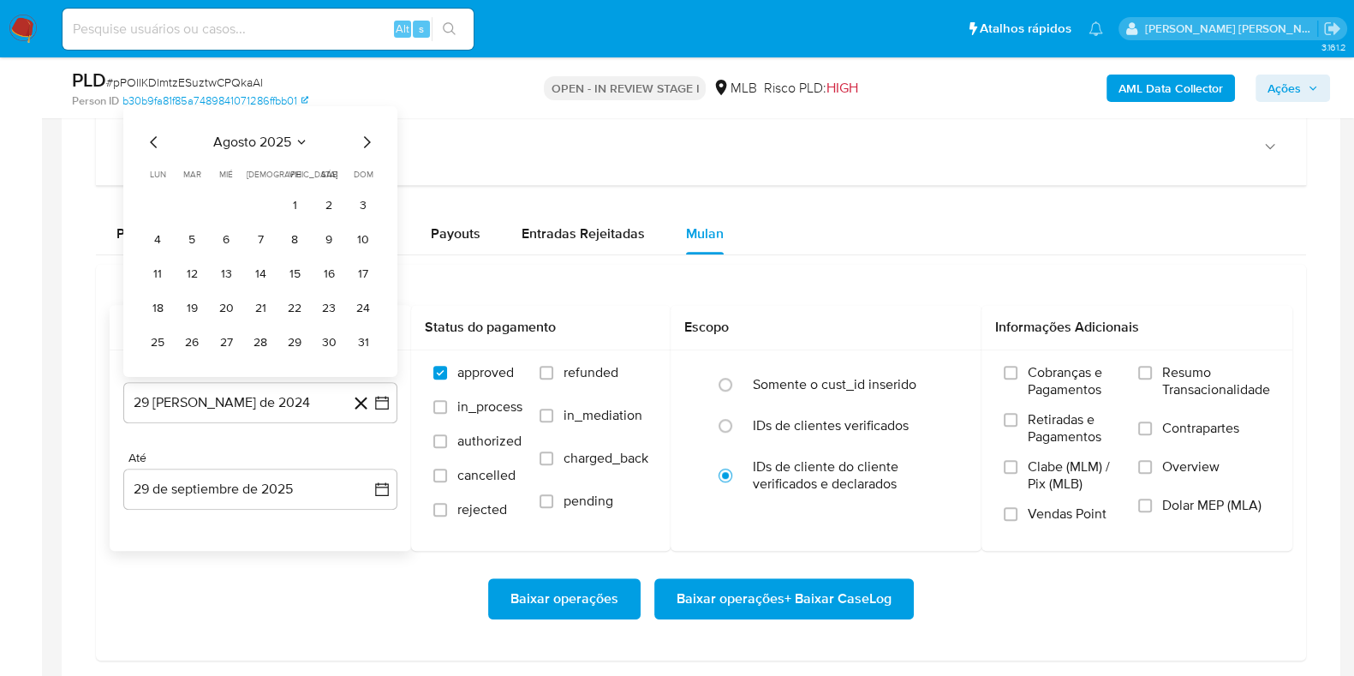
click at [308, 200] on tr "1 2 3" at bounding box center [260, 205] width 233 height 27
click at [295, 203] on button "1" at bounding box center [294, 205] width 27 height 27
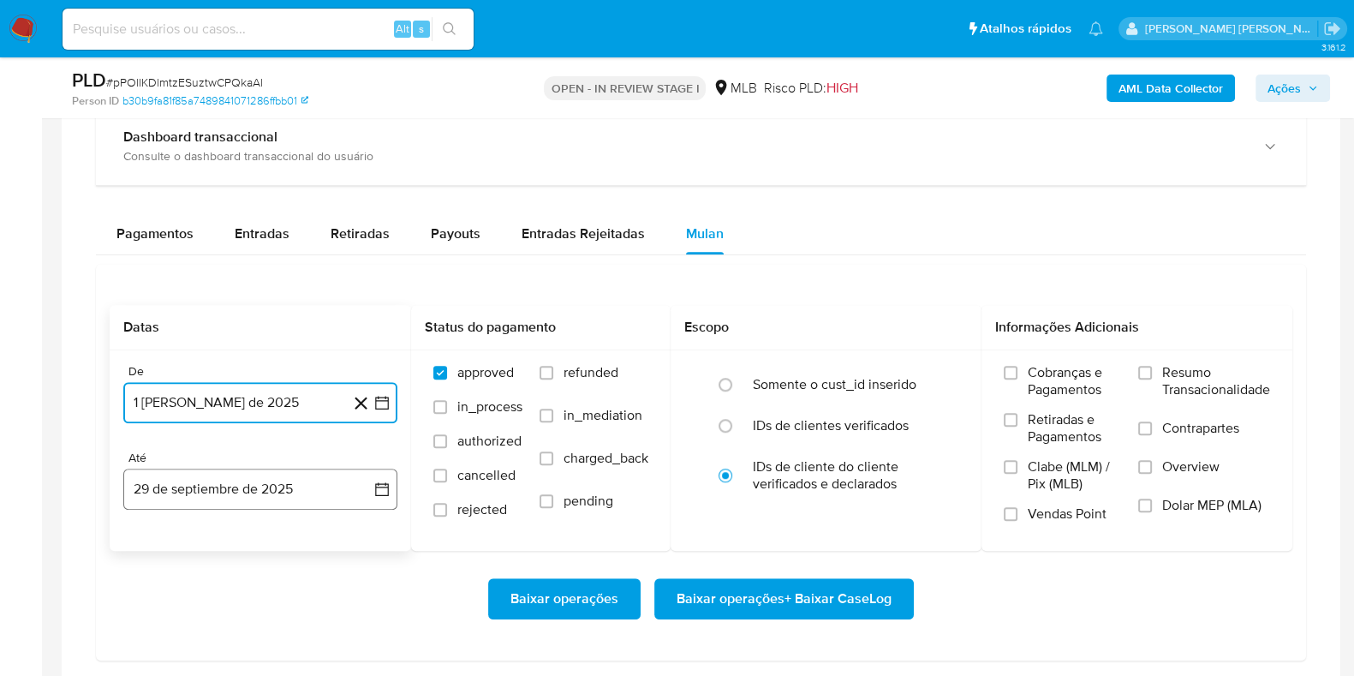
click at [281, 489] on button "29 de septiembre de 2025" at bounding box center [260, 488] width 274 height 41
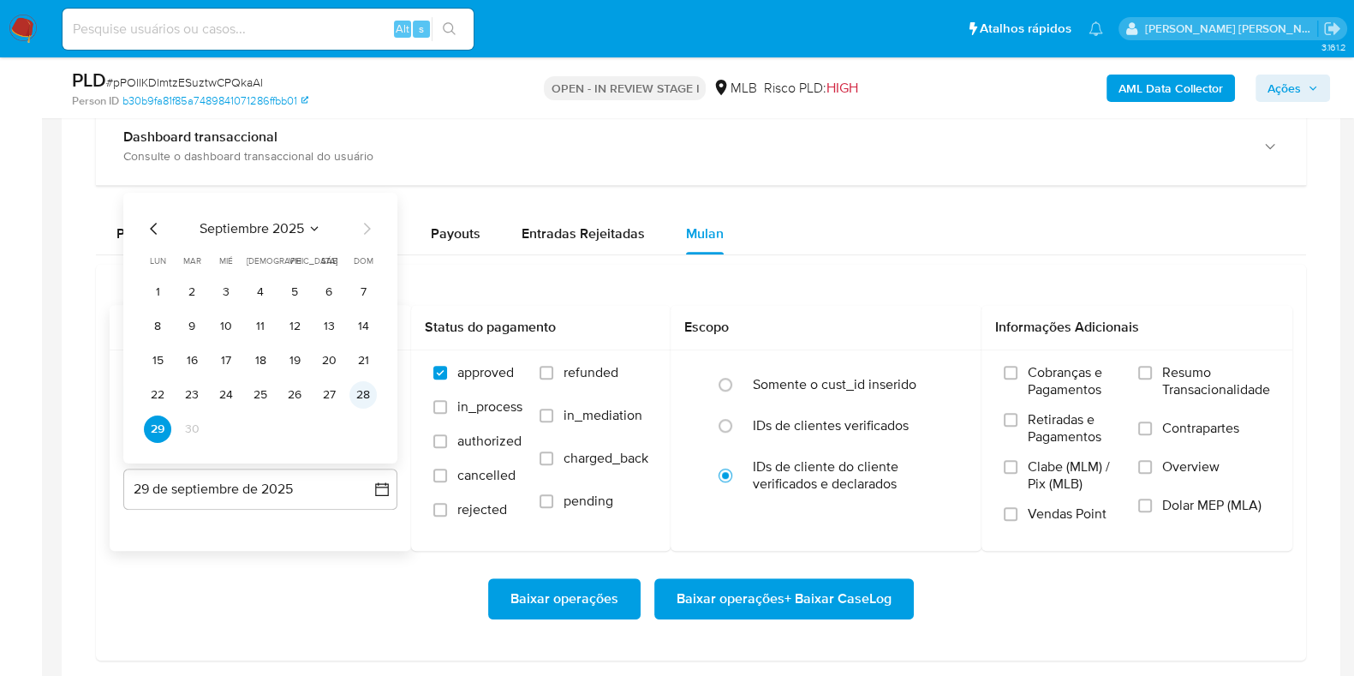
click at [356, 391] on button "28" at bounding box center [362, 394] width 27 height 27
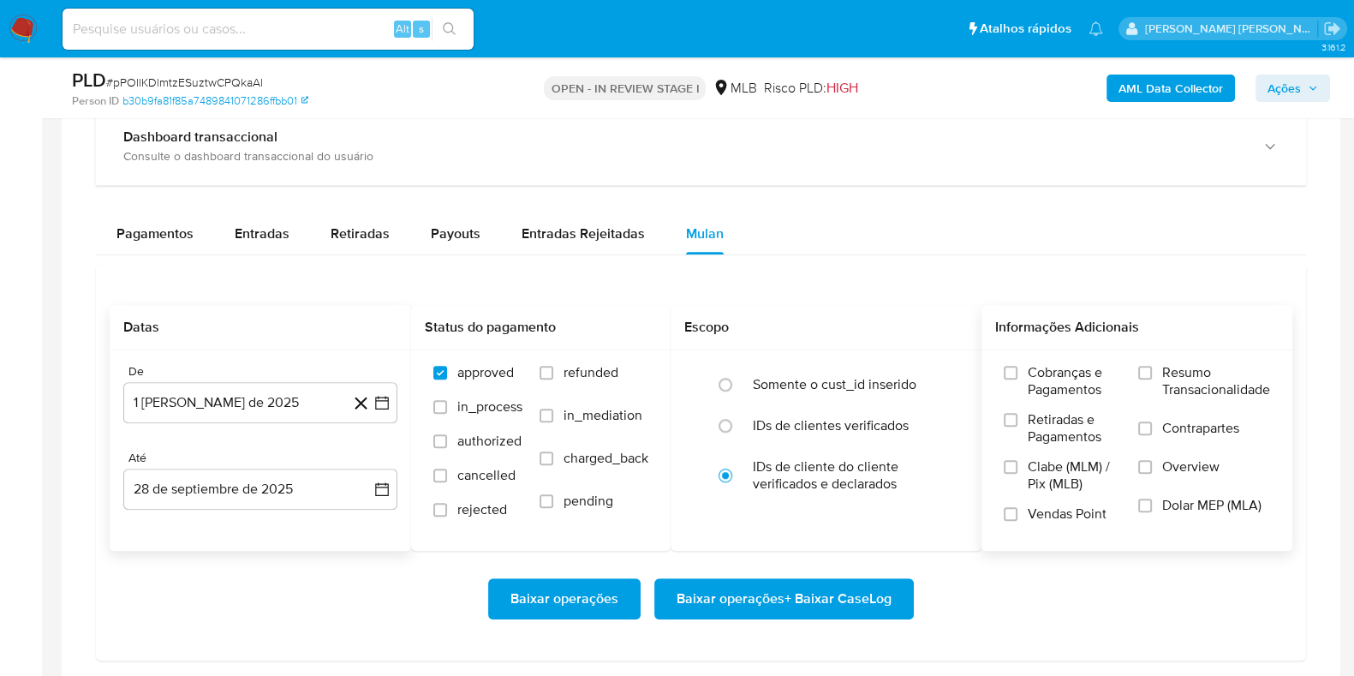
click at [1177, 378] on span "Resumo Transacionalidade" at bounding box center [1216, 381] width 108 height 34
click at [1152, 378] on input "Resumo Transacionalidade" at bounding box center [1145, 373] width 14 height 14
click at [1159, 420] on label "Contrapartes" at bounding box center [1204, 439] width 132 height 39
click at [1152, 421] on input "Contrapartes" at bounding box center [1145, 428] width 14 height 14
click at [842, 594] on span "Baixar operações + Baixar CaseLog" at bounding box center [783, 599] width 215 height 38
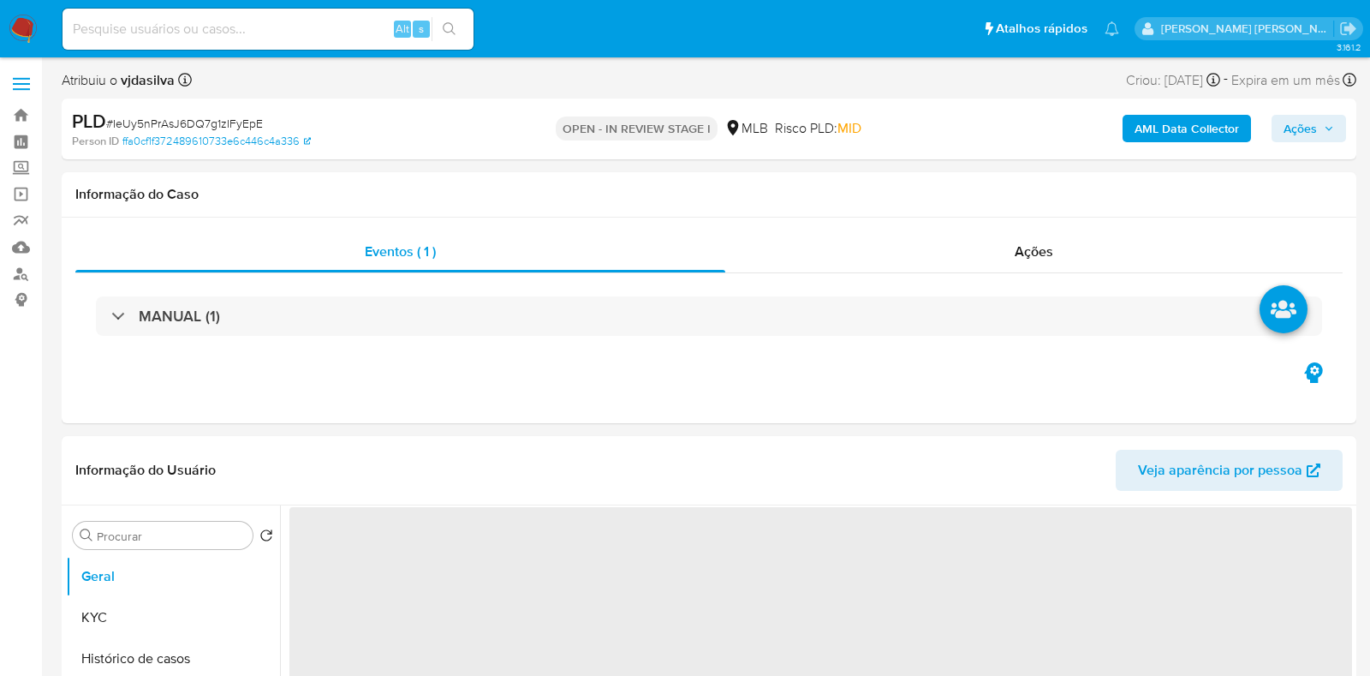
select select "10"
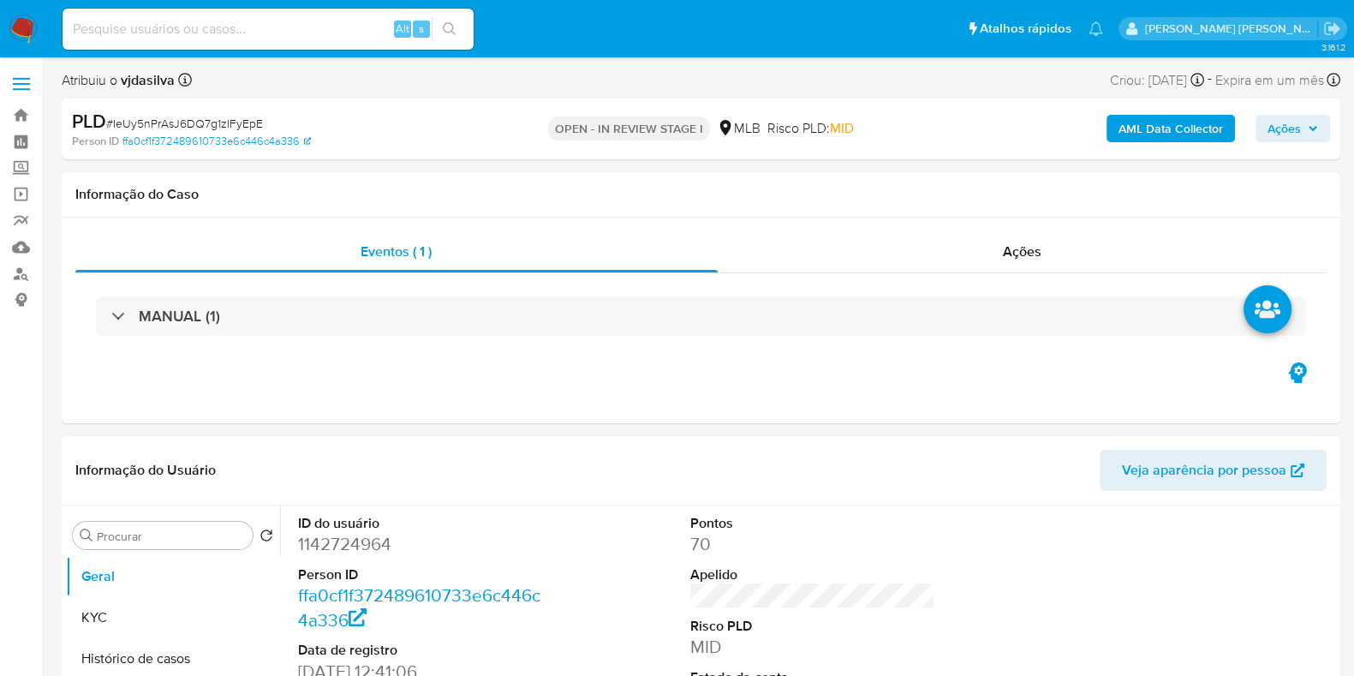
click at [1143, 128] on b "AML Data Collector" at bounding box center [1170, 128] width 104 height 27
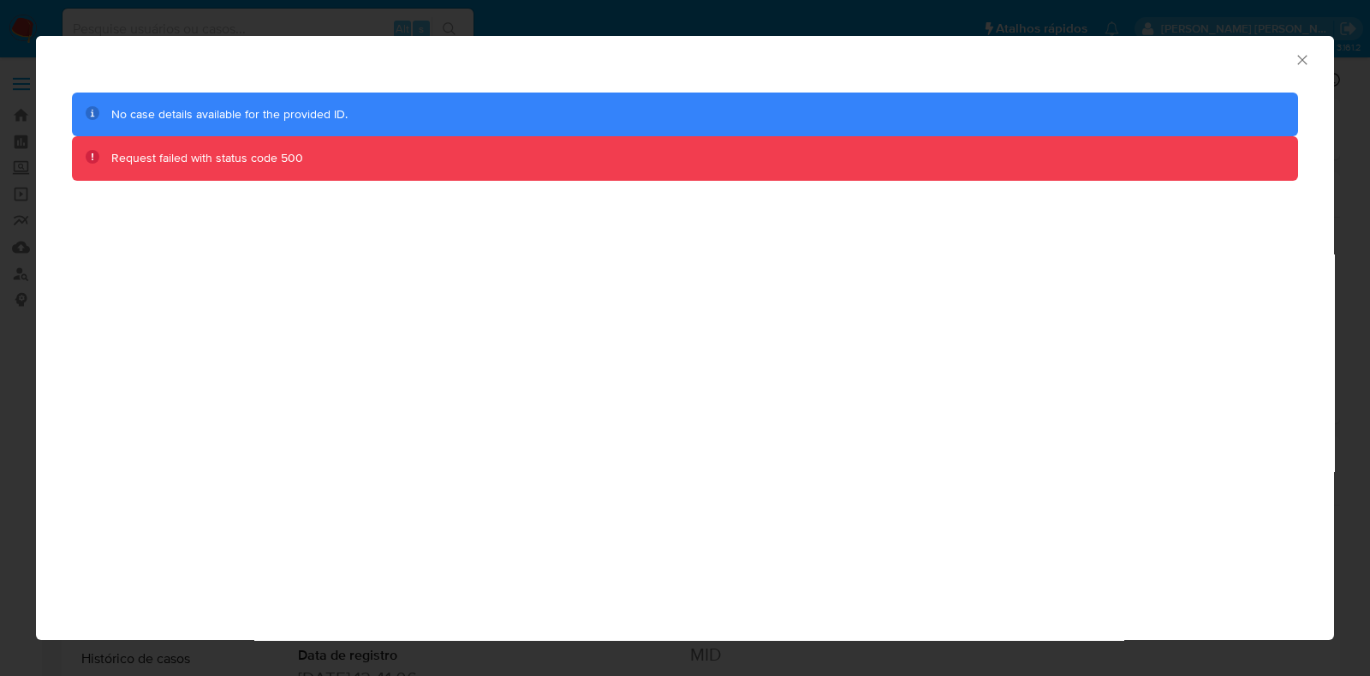
click at [1306, 63] on icon "Fechar a janela" at bounding box center [1301, 59] width 9 height 9
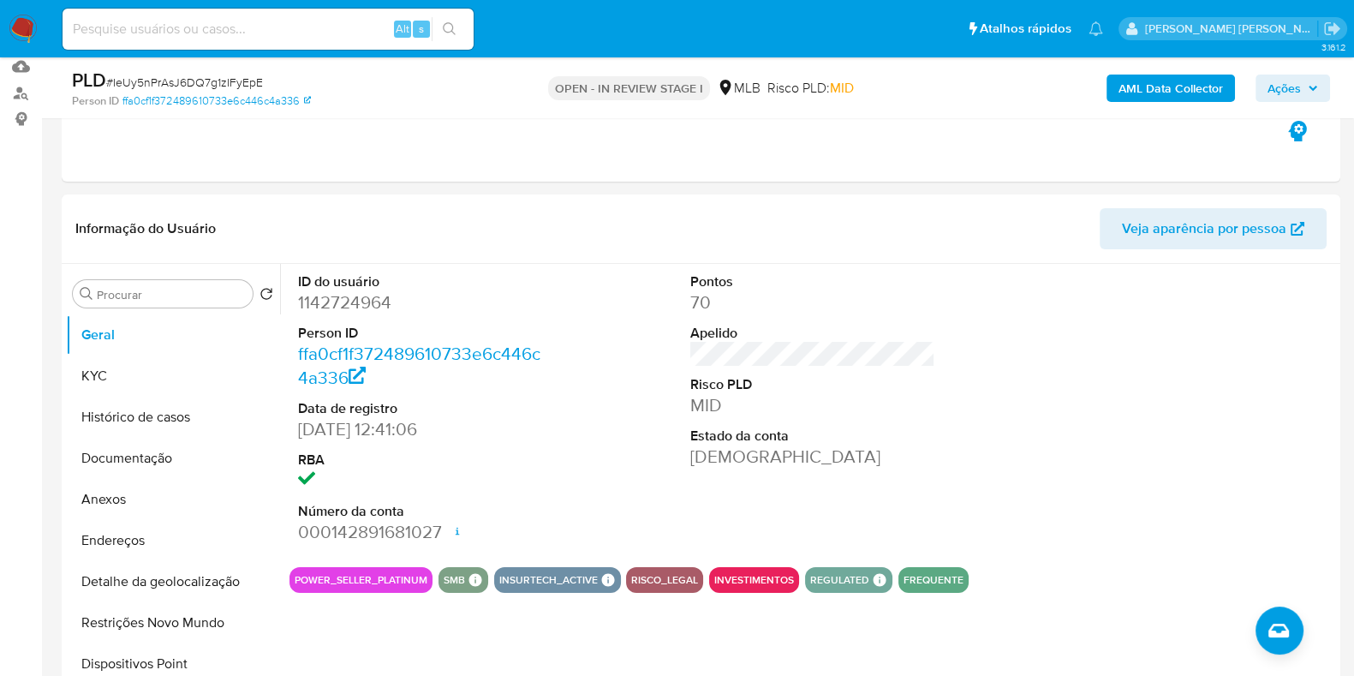
scroll to position [229, 0]
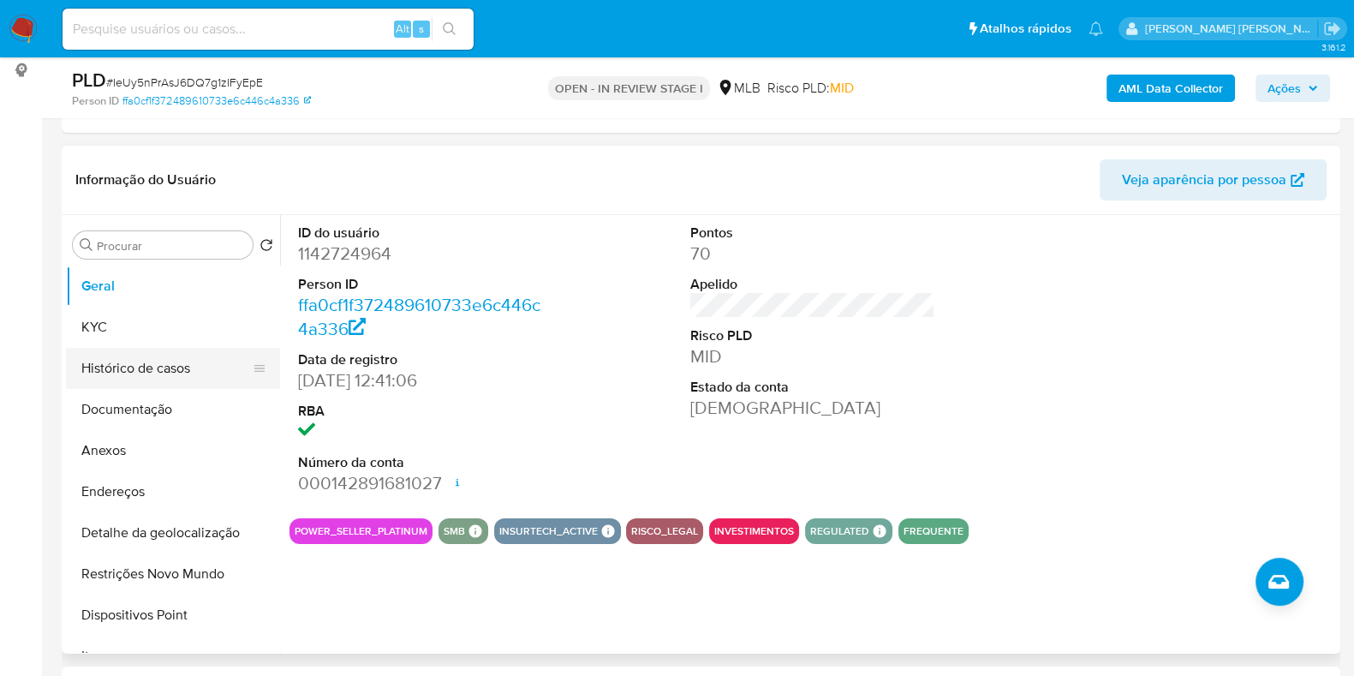
click at [150, 375] on button "Histórico de casos" at bounding box center [166, 368] width 200 height 41
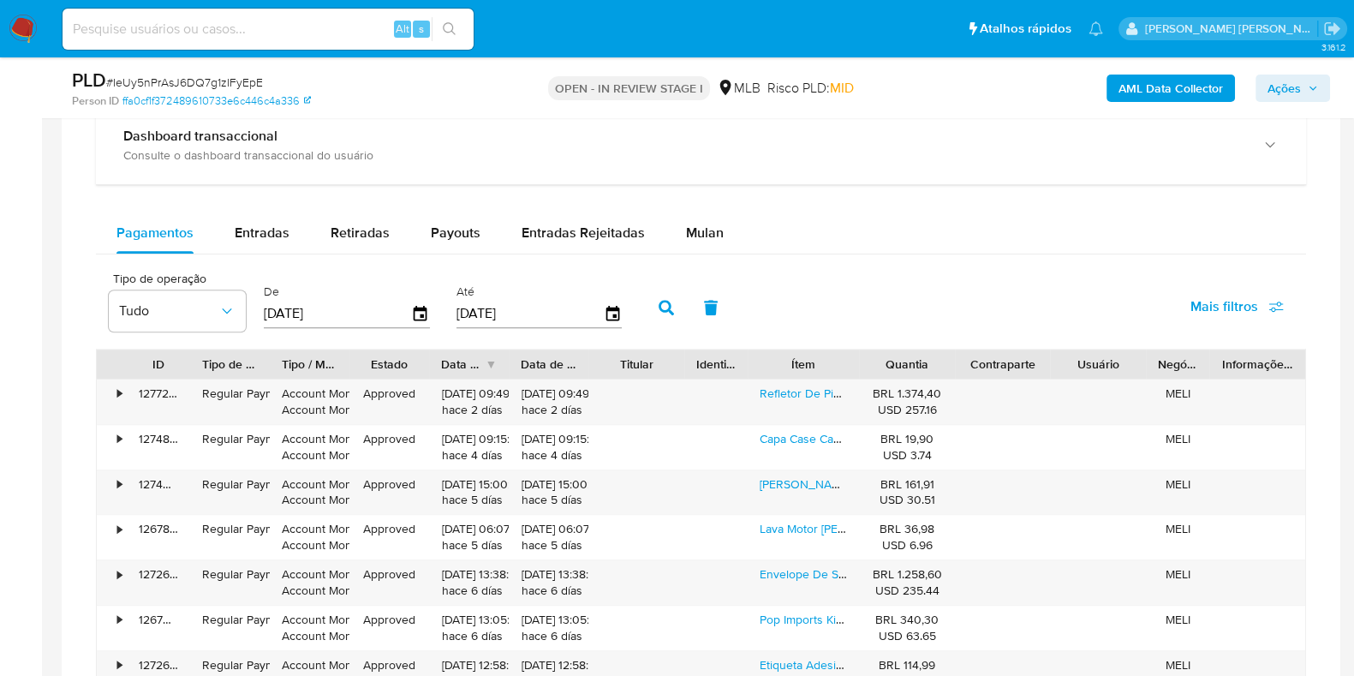
scroll to position [1337, 0]
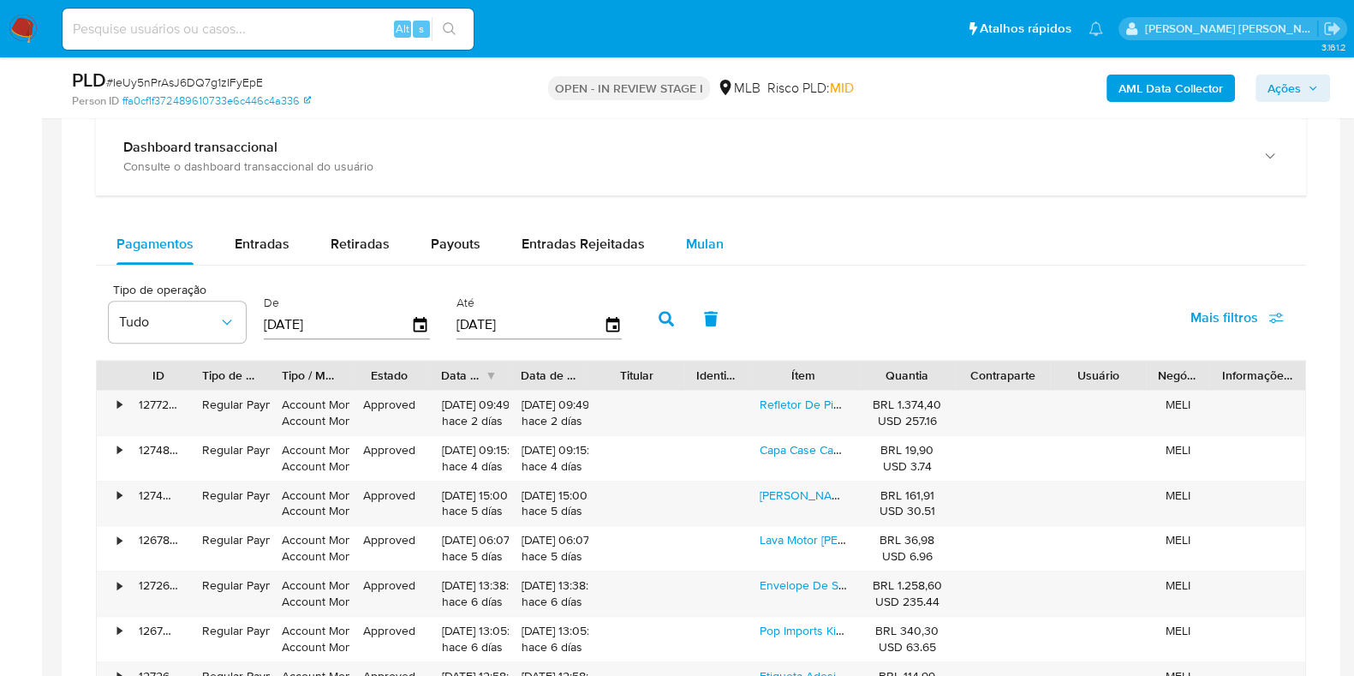
click at [686, 247] on span "Mulan" at bounding box center [705, 244] width 38 height 20
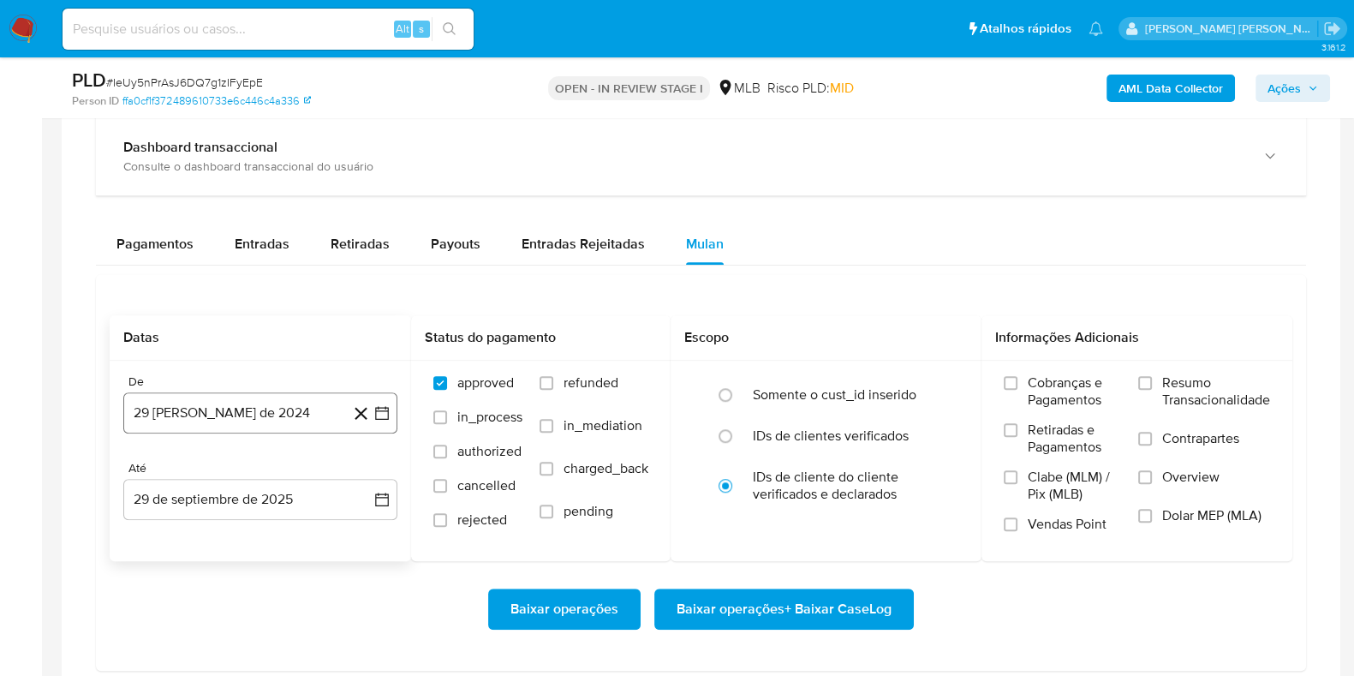
click at [257, 400] on button "29 [PERSON_NAME] de 2024" at bounding box center [260, 412] width 274 height 41
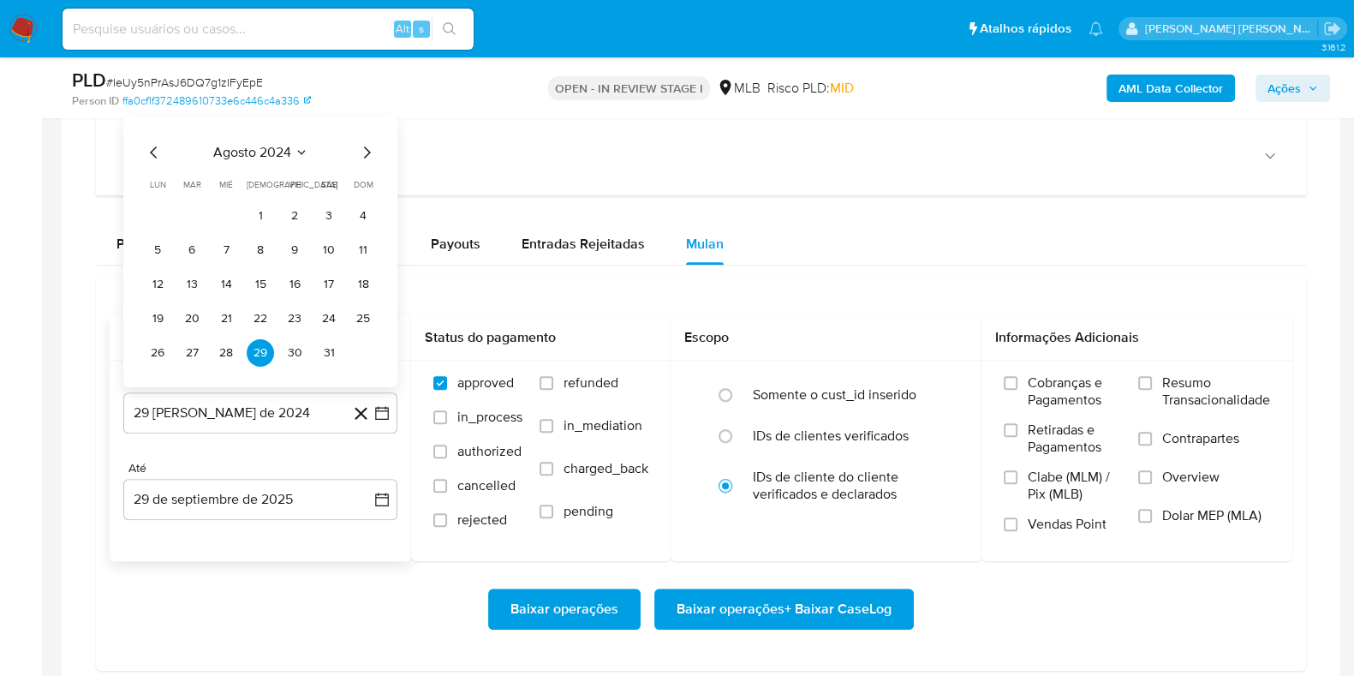
click at [308, 146] on div "agosto 2024" at bounding box center [260, 152] width 233 height 21
click at [289, 151] on span "agosto 2024" at bounding box center [252, 152] width 78 height 17
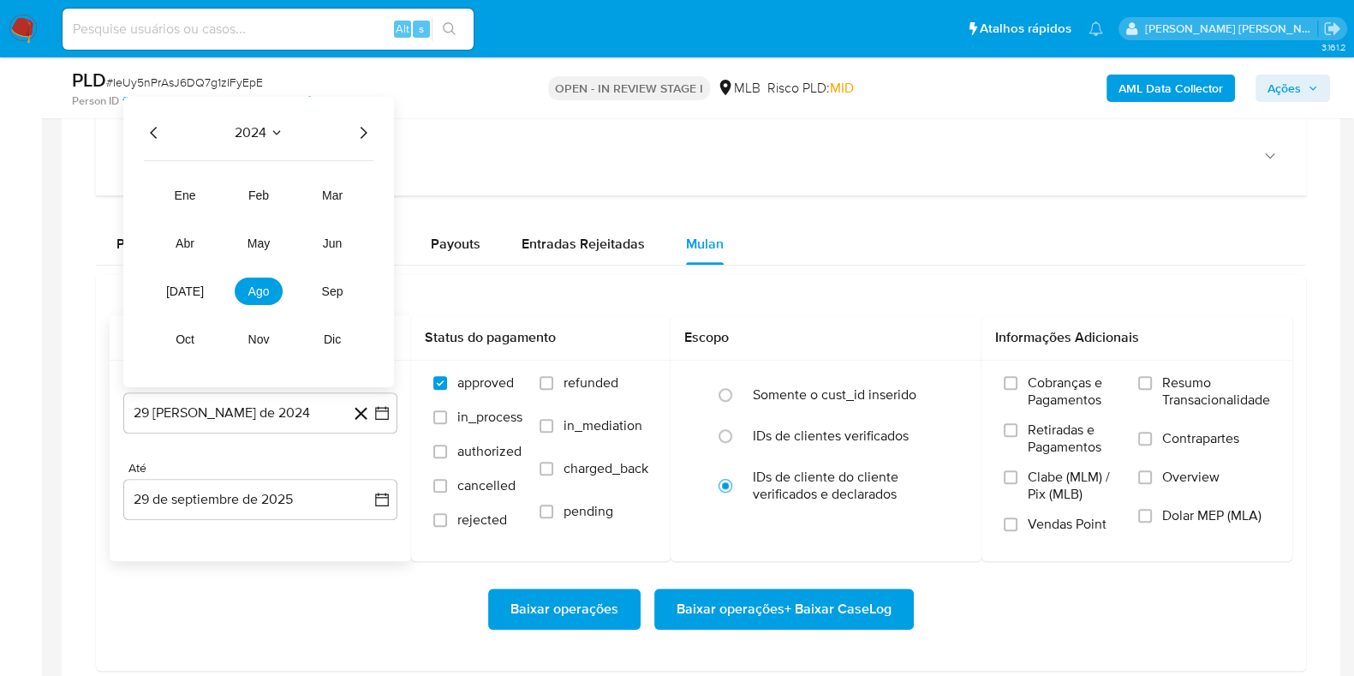
click at [364, 132] on icon "Año siguiente" at bounding box center [364, 133] width 7 height 12
click at [265, 285] on span "ago" at bounding box center [258, 291] width 21 height 14
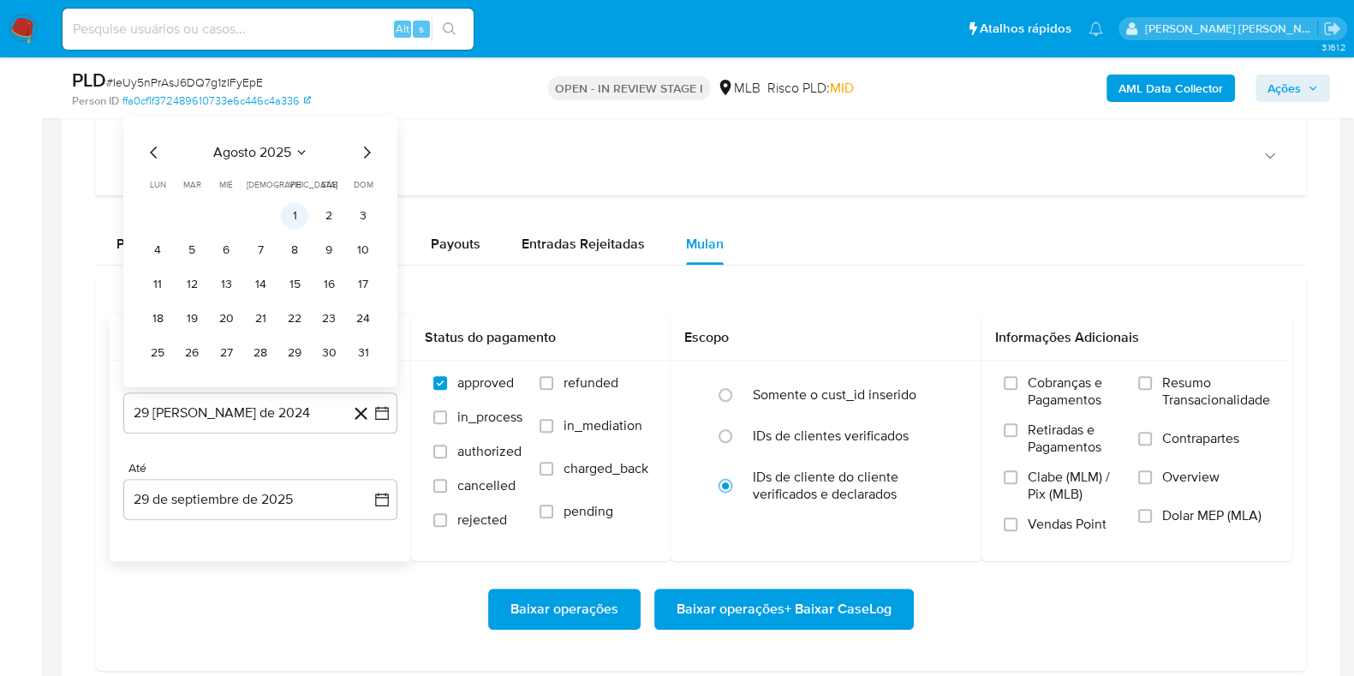
click at [292, 217] on button "1" at bounding box center [294, 215] width 27 height 27
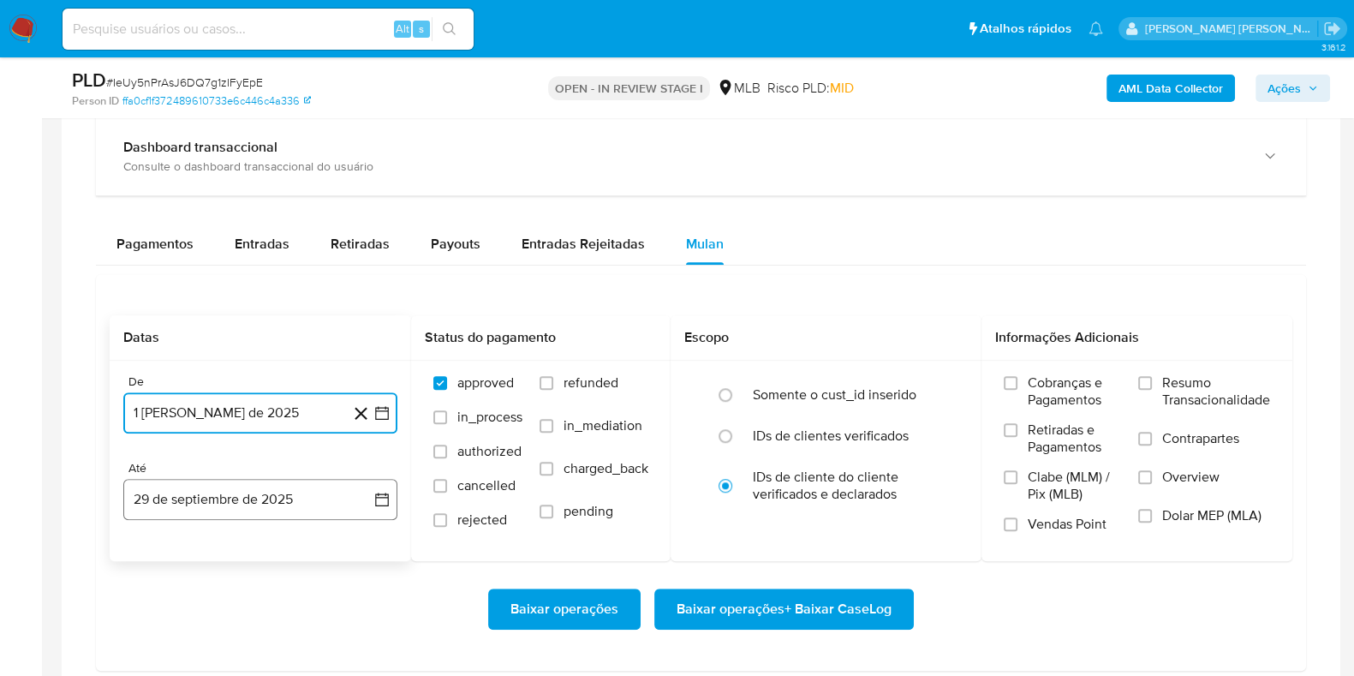
click at [254, 498] on button "29 de septiembre de 2025" at bounding box center [260, 499] width 274 height 41
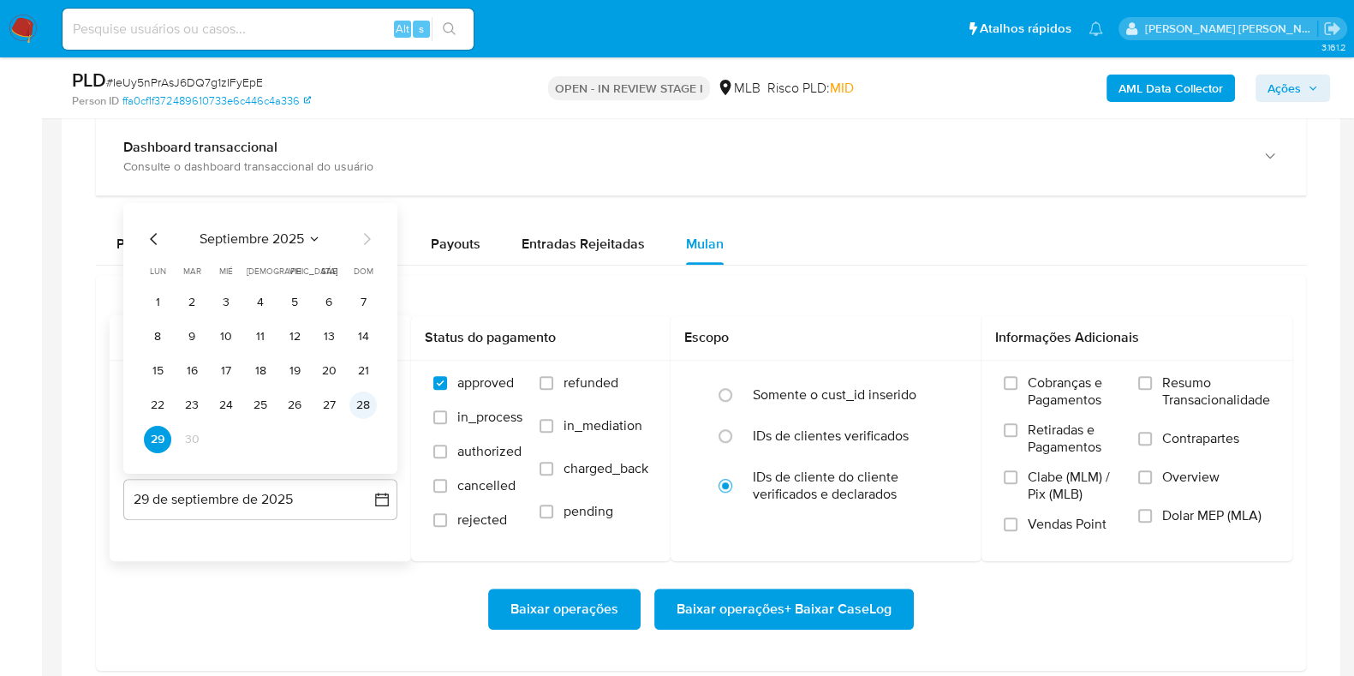
click at [363, 398] on button "28" at bounding box center [362, 404] width 27 height 27
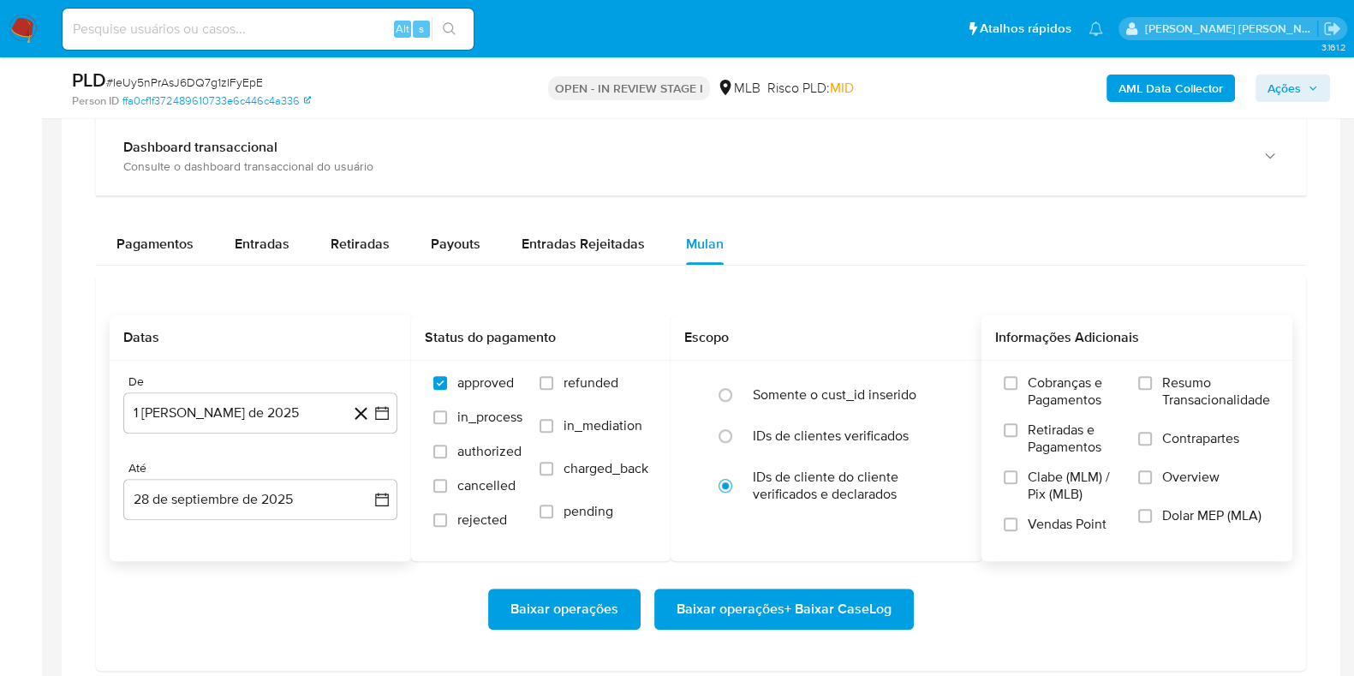
click at [1193, 386] on span "Resumo Transacionalidade" at bounding box center [1216, 391] width 108 height 34
click at [1152, 386] on input "Resumo Transacionalidade" at bounding box center [1145, 383] width 14 height 14
click at [1148, 438] on input "Contrapartes" at bounding box center [1145, 439] width 14 height 14
click at [846, 610] on span "Baixar operações + Baixar CaseLog" at bounding box center [783, 609] width 215 height 38
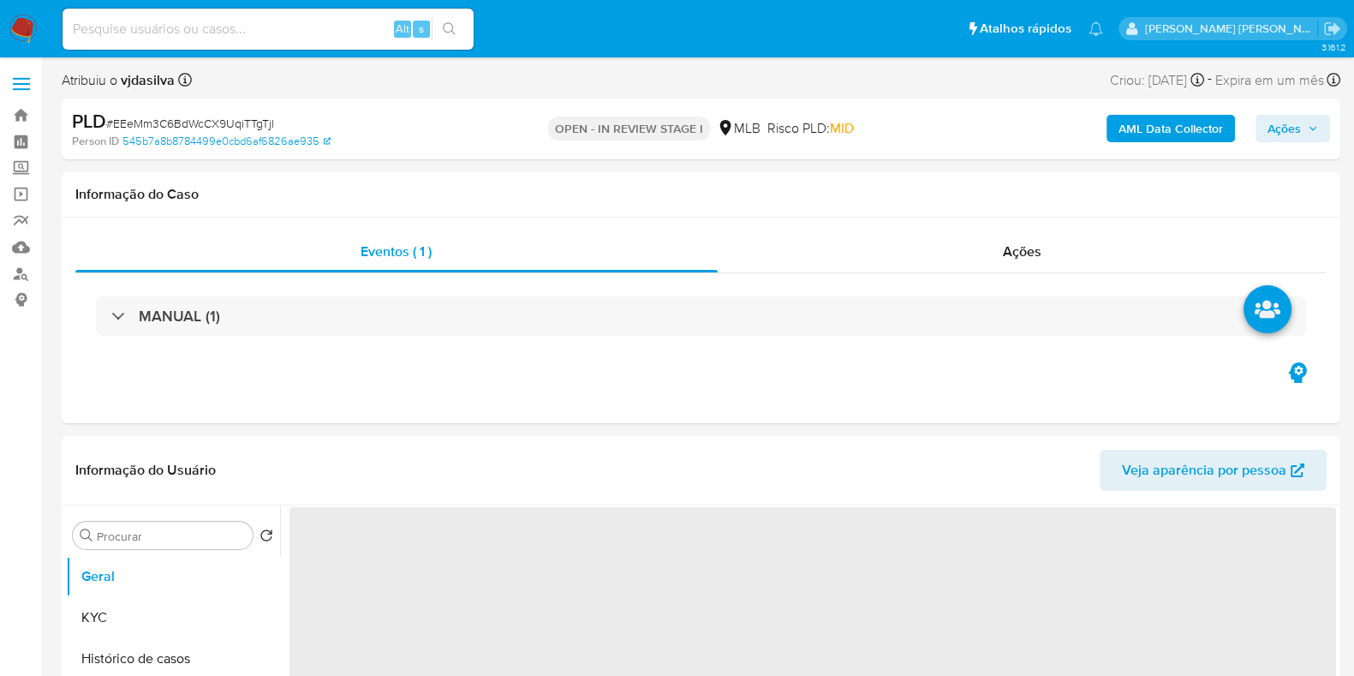
select select "10"
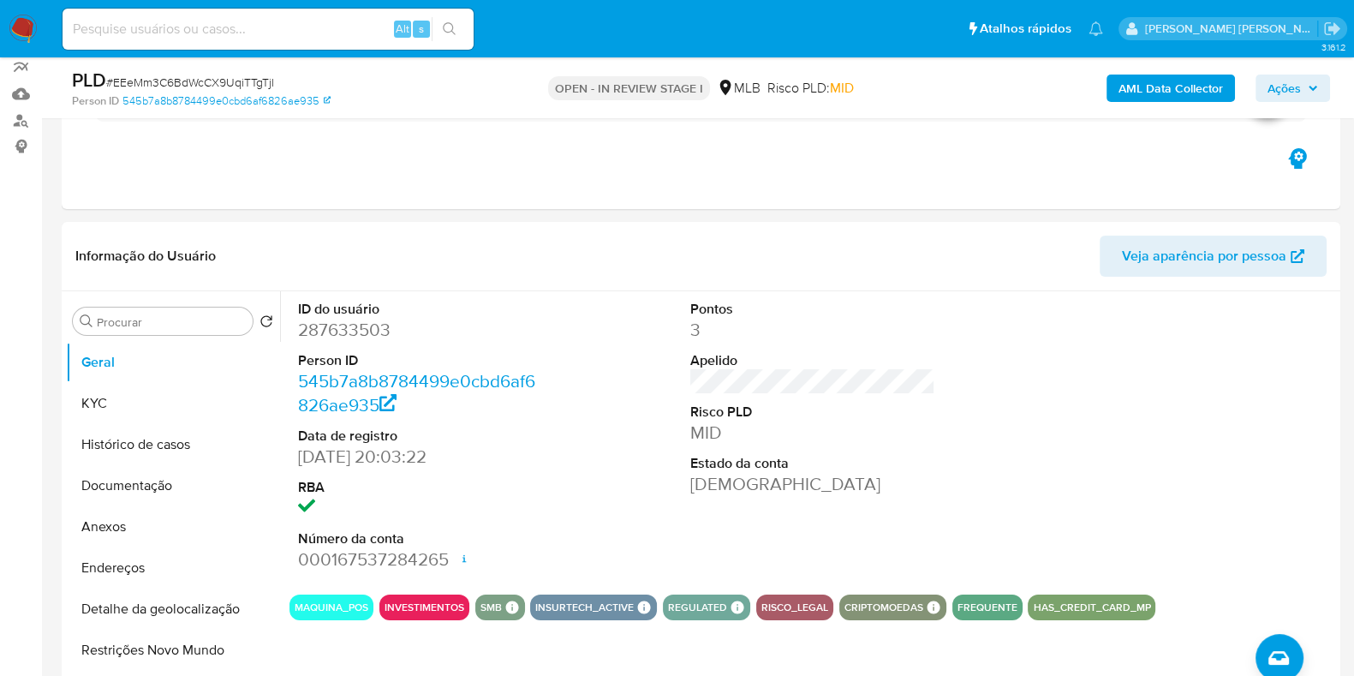
scroll to position [157, 0]
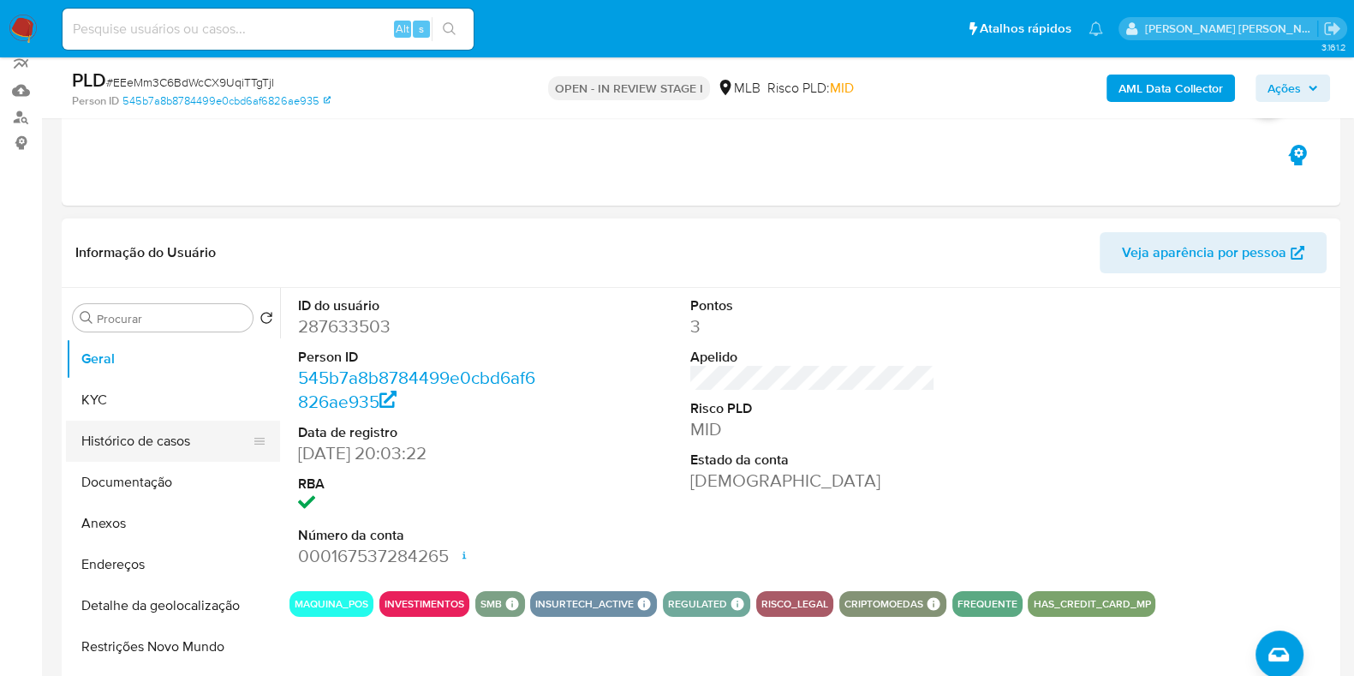
click at [156, 426] on button "Histórico de casos" at bounding box center [166, 440] width 200 height 41
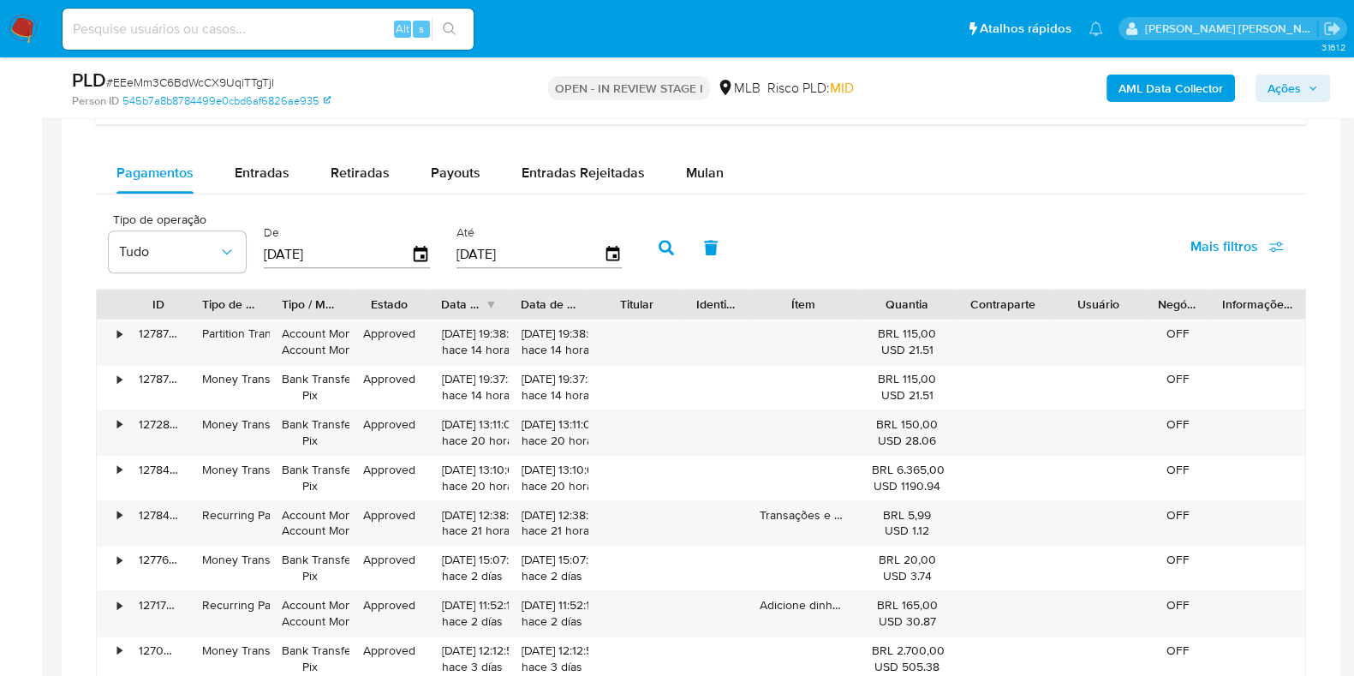
scroll to position [1219, 0]
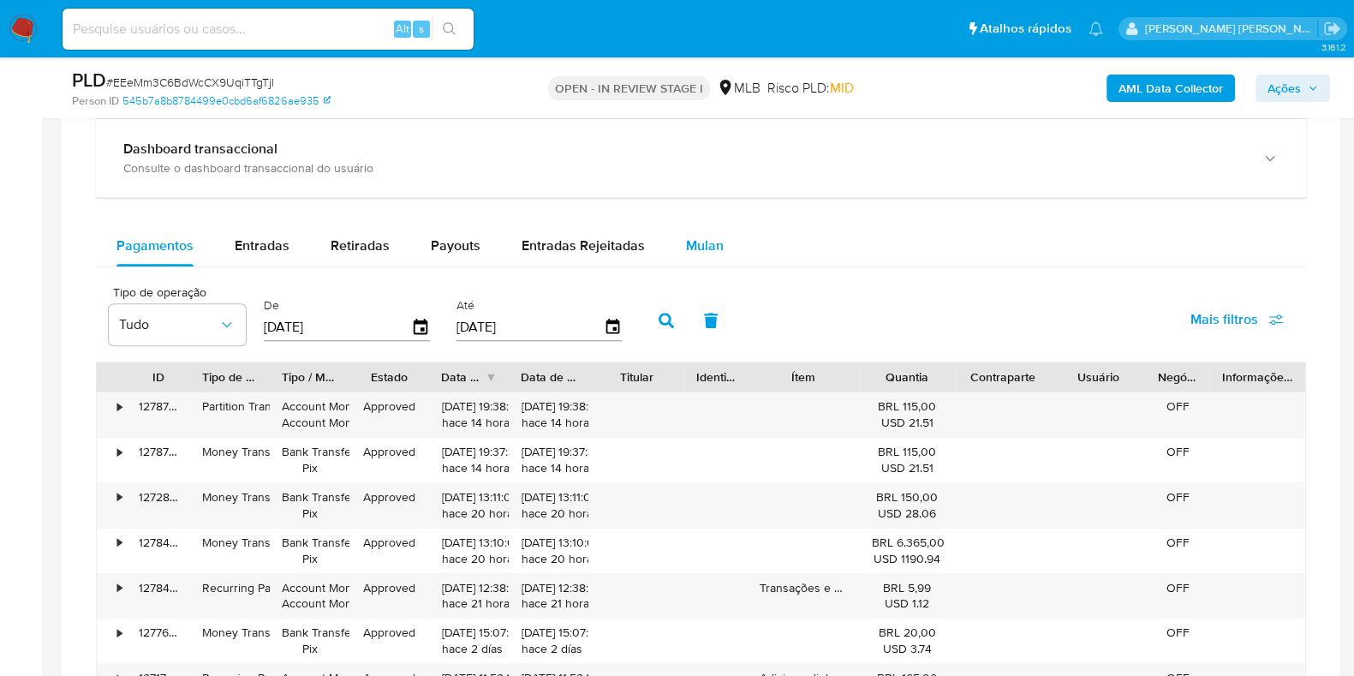
click at [706, 246] on span "Mulan" at bounding box center [705, 245] width 38 height 20
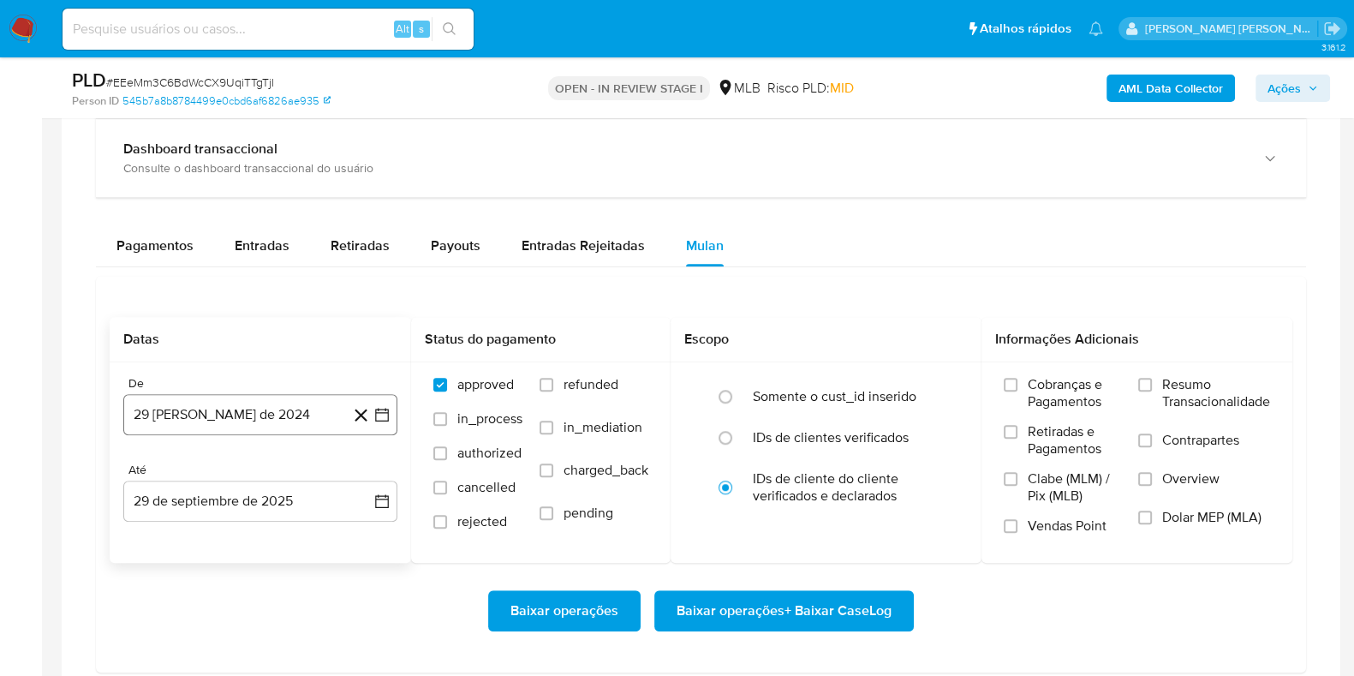
click at [282, 409] on button "29 [PERSON_NAME] de 2024" at bounding box center [260, 414] width 274 height 41
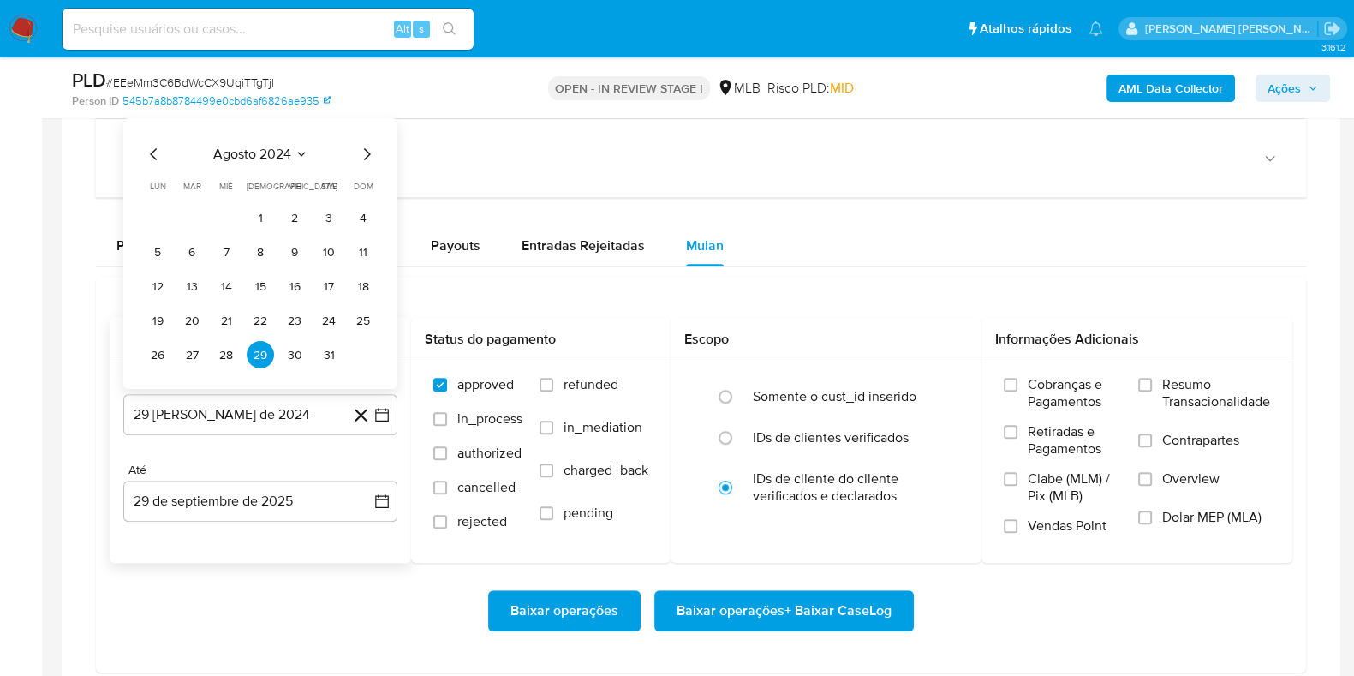
click at [284, 151] on span "agosto 2024" at bounding box center [252, 154] width 78 height 17
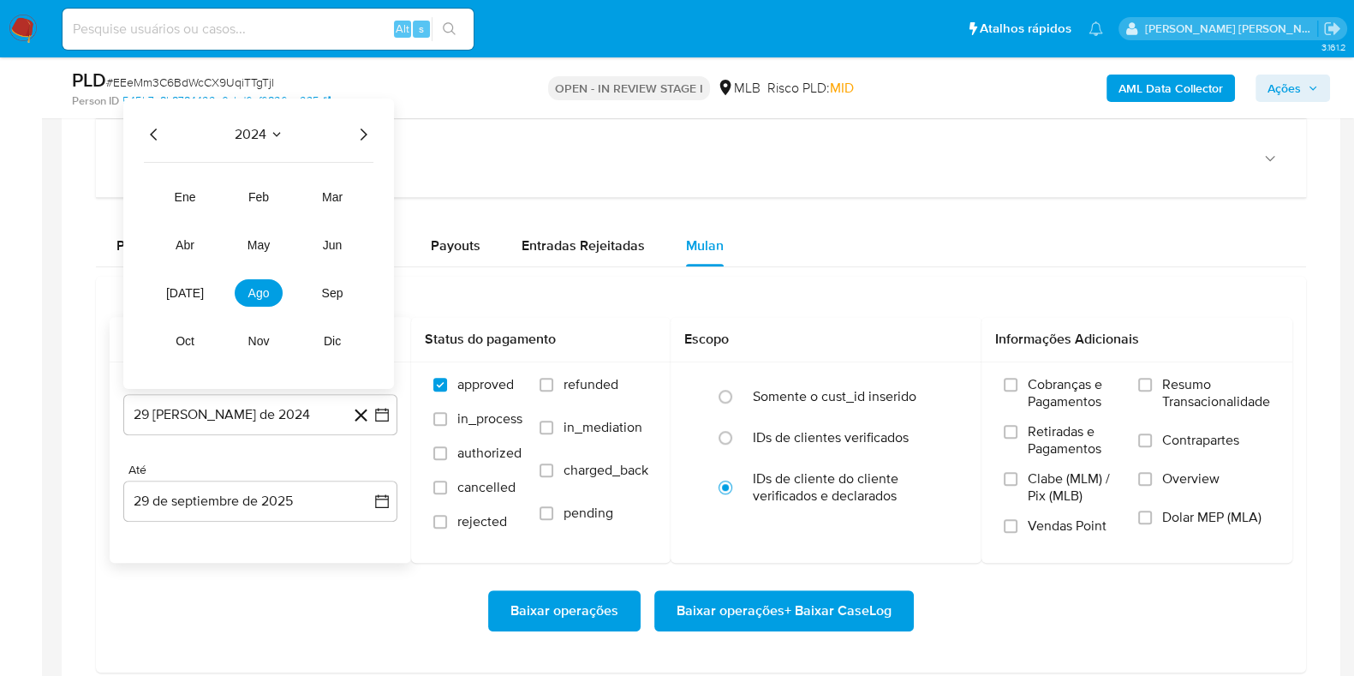
click at [355, 141] on icon "Año siguiente" at bounding box center [363, 134] width 21 height 21
click at [265, 290] on span "ago" at bounding box center [258, 293] width 21 height 14
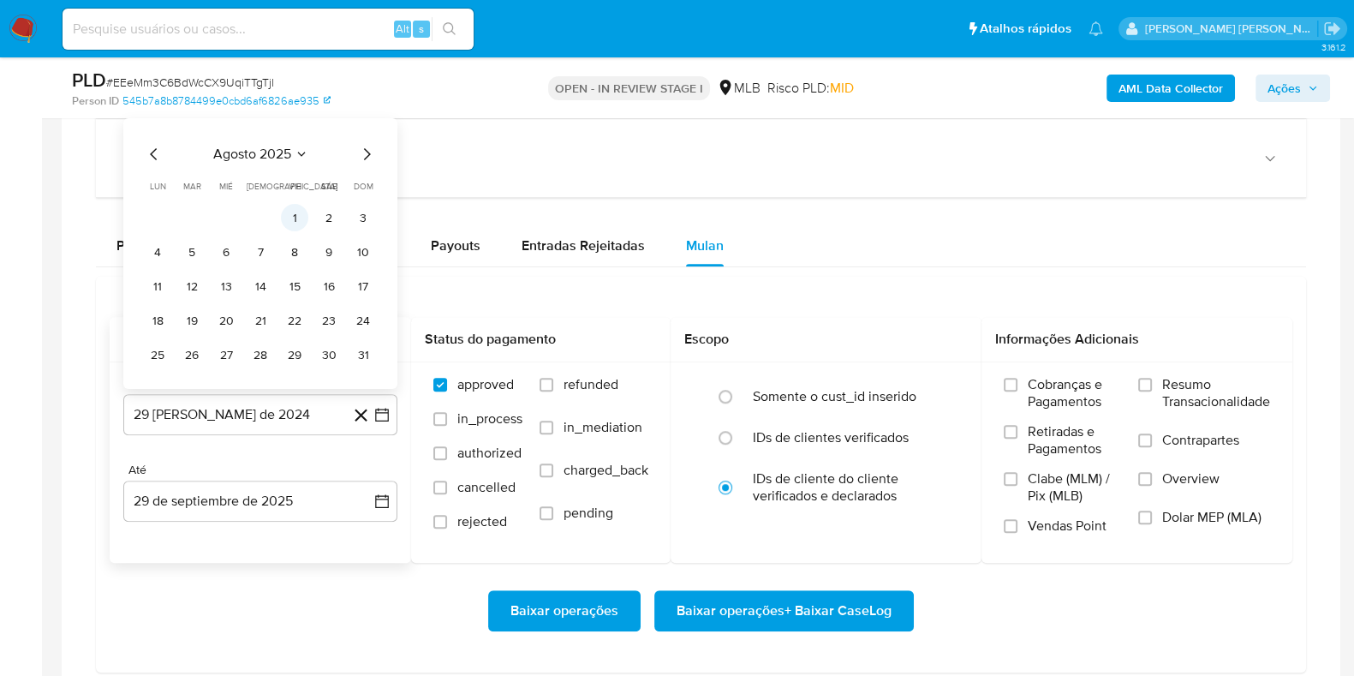
click at [299, 213] on button "1" at bounding box center [294, 217] width 27 height 27
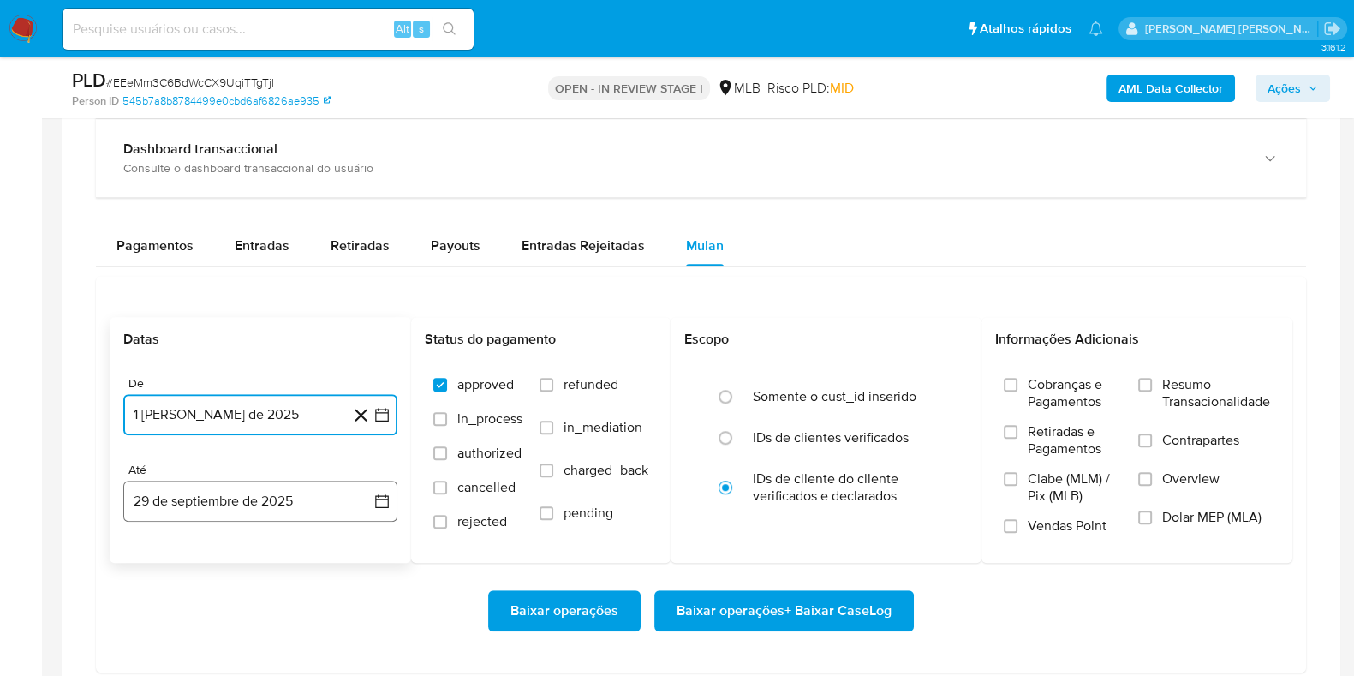
click at [278, 493] on button "29 de septiembre de 2025" at bounding box center [260, 500] width 274 height 41
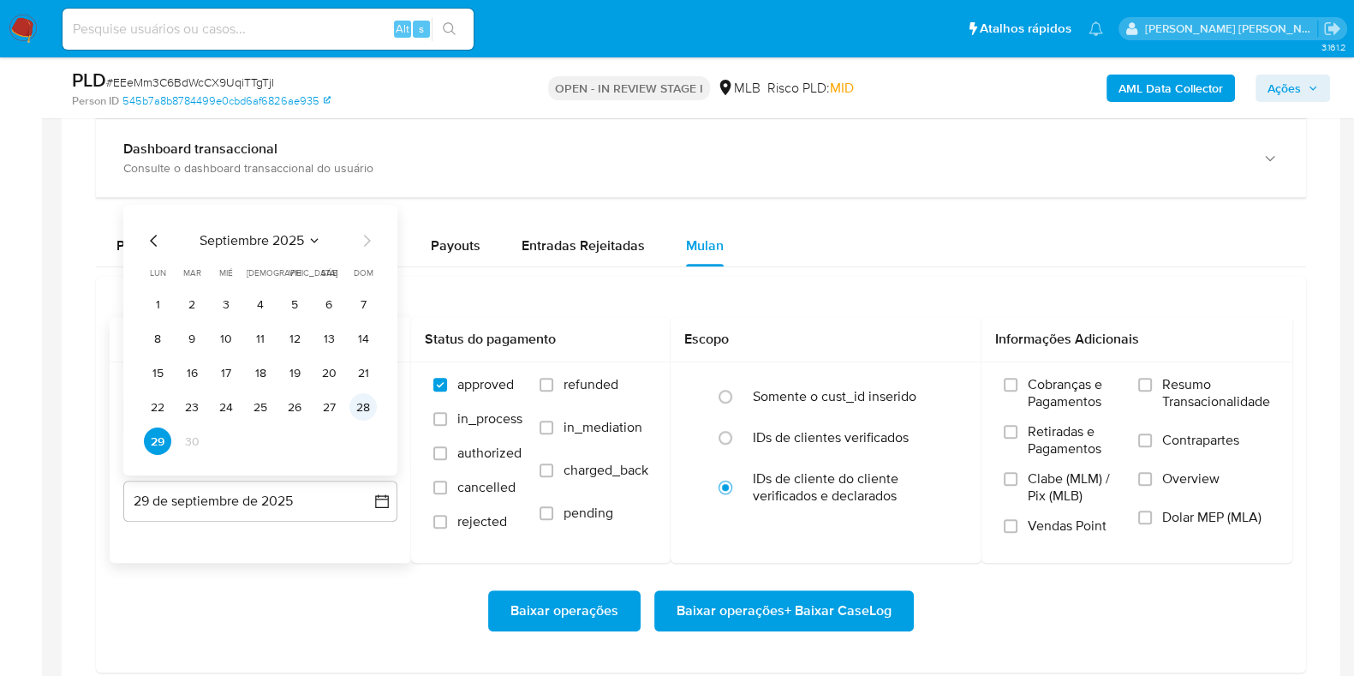
click at [360, 400] on button "28" at bounding box center [362, 406] width 27 height 27
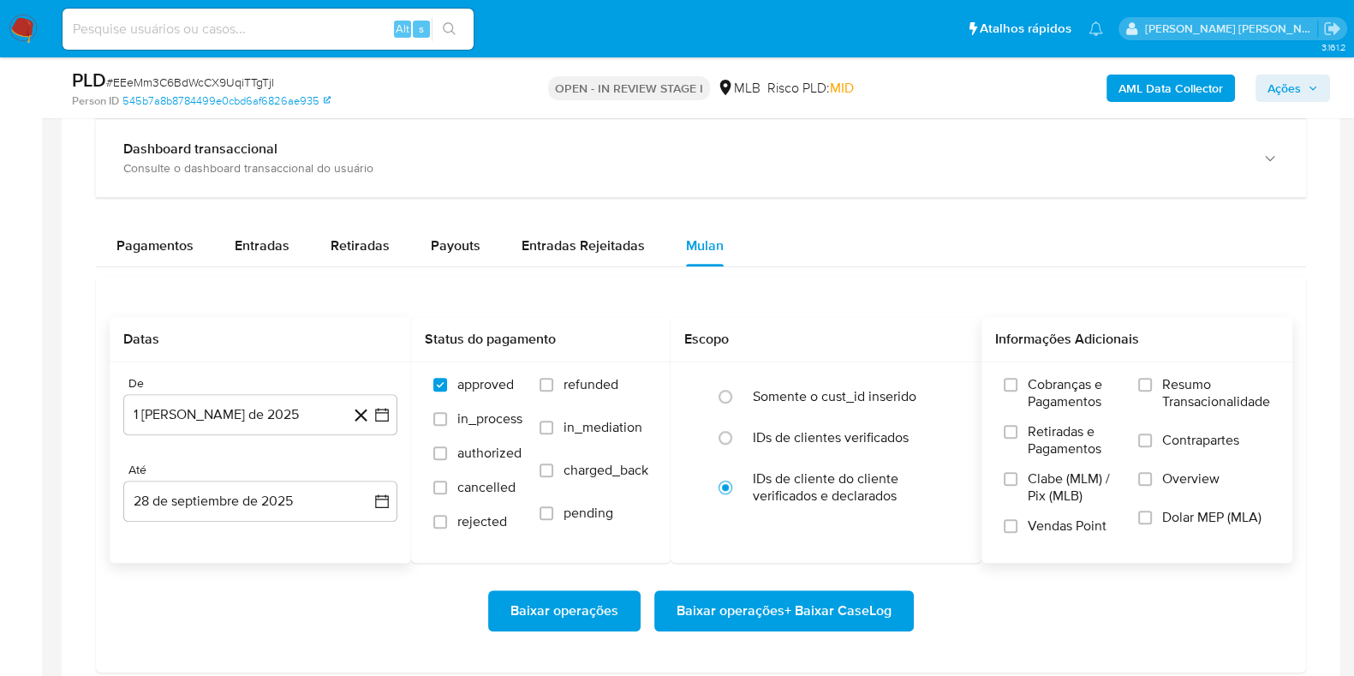
click at [1146, 396] on label "Resumo Transacionalidade" at bounding box center [1204, 404] width 132 height 56
click at [1146, 391] on input "Resumo Transacionalidade" at bounding box center [1145, 385] width 14 height 14
click at [1159, 432] on label "Contrapartes" at bounding box center [1204, 451] width 132 height 39
click at [1152, 433] on input "Contrapartes" at bounding box center [1145, 440] width 14 height 14
click at [851, 602] on span "Baixar operações + Baixar CaseLog" at bounding box center [783, 611] width 215 height 38
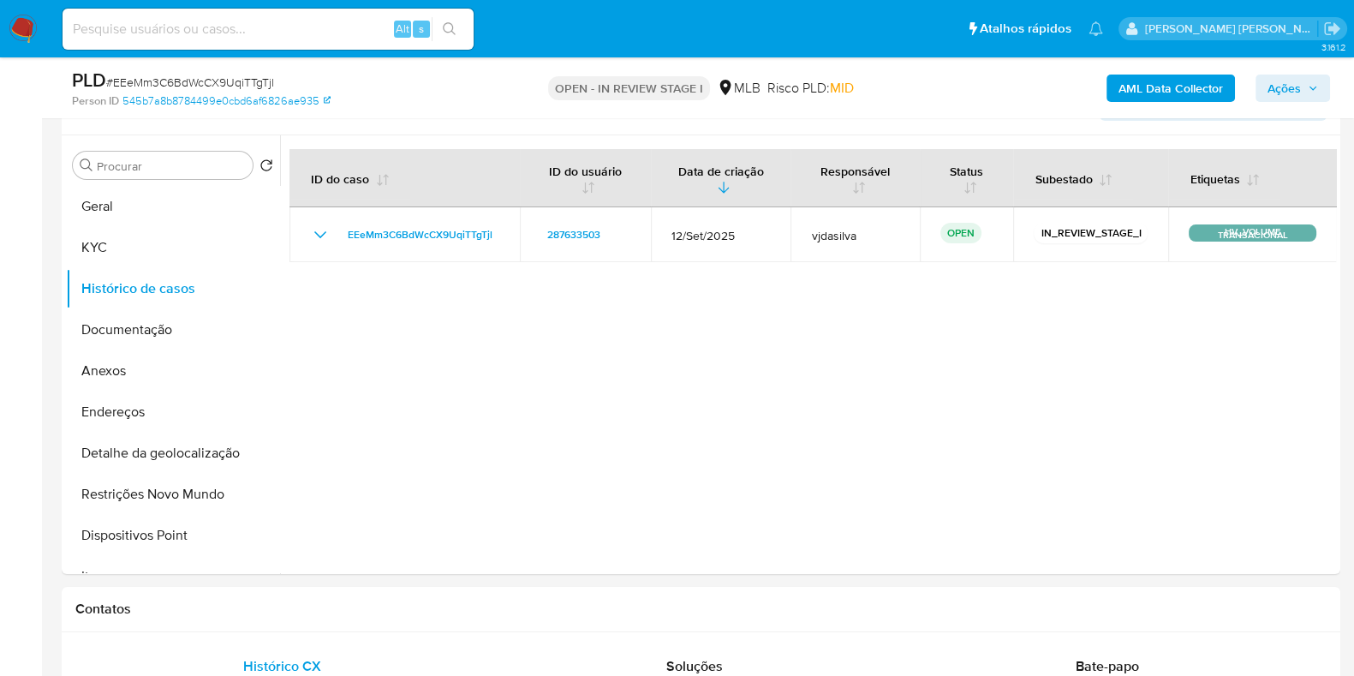
scroll to position [240, 0]
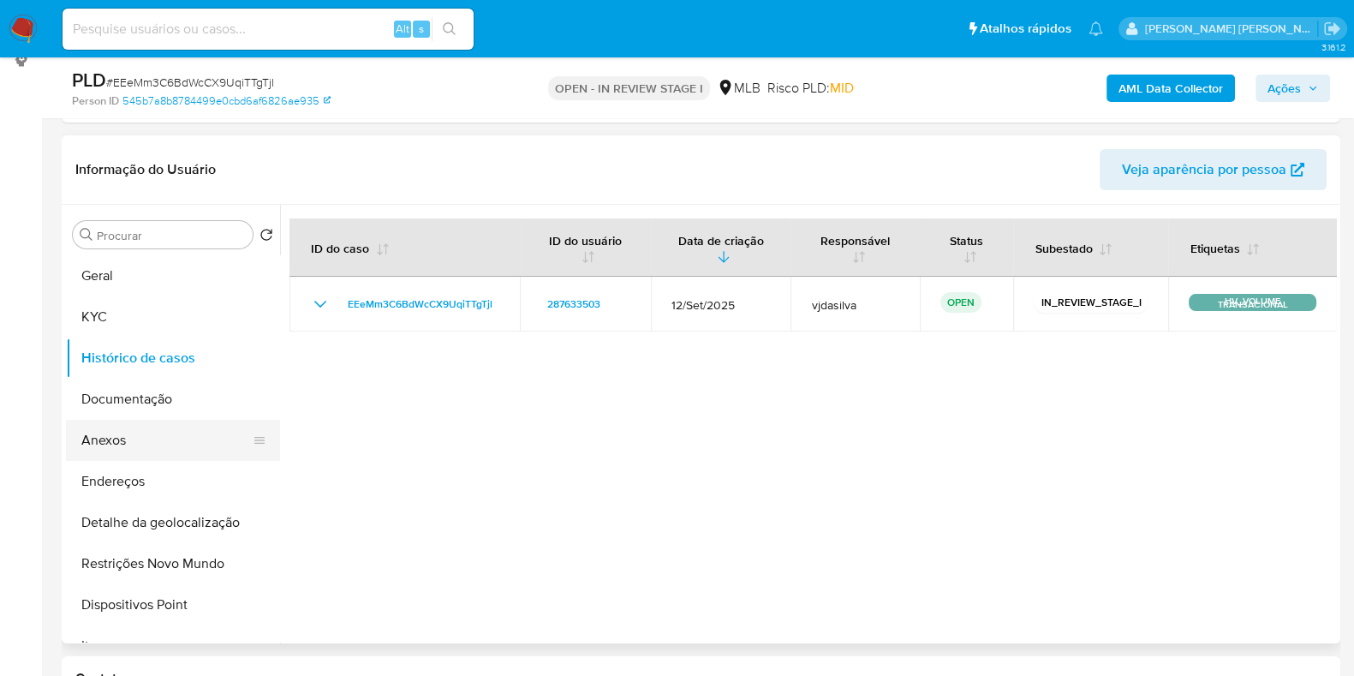
click at [165, 444] on button "Anexos" at bounding box center [166, 440] width 200 height 41
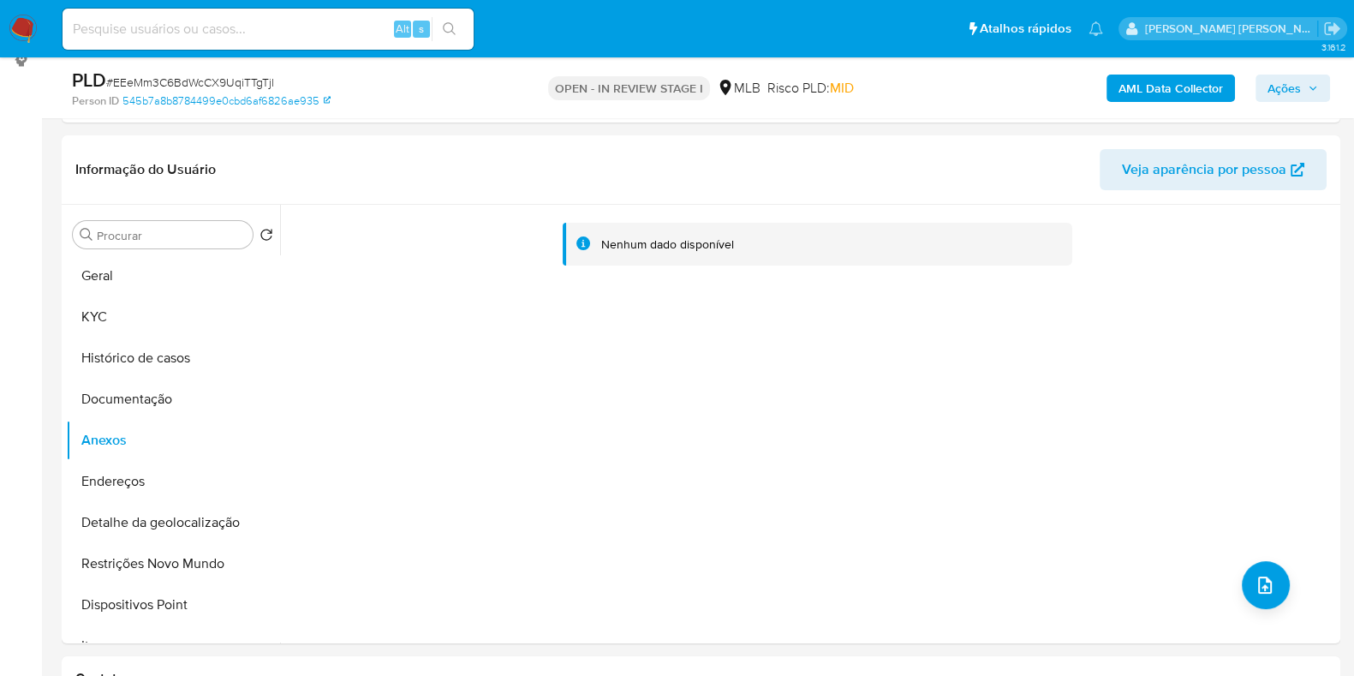
click at [1188, 95] on b "AML Data Collector" at bounding box center [1170, 87] width 104 height 27
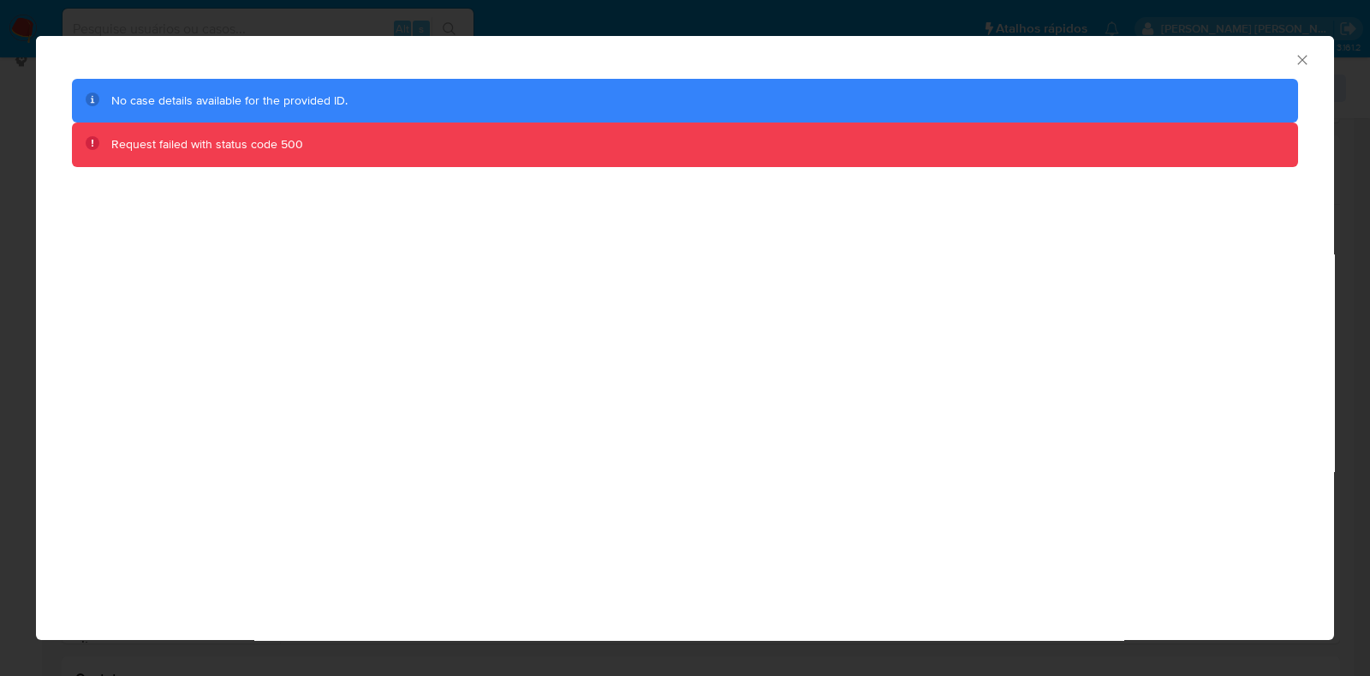
click at [422, 146] on div "Request failed with status code 500" at bounding box center [684, 144] width 1146 height 17
click at [1297, 63] on icon "Fechar a janela" at bounding box center [1301, 59] width 9 height 9
